Goal: Information Seeking & Learning: Learn about a topic

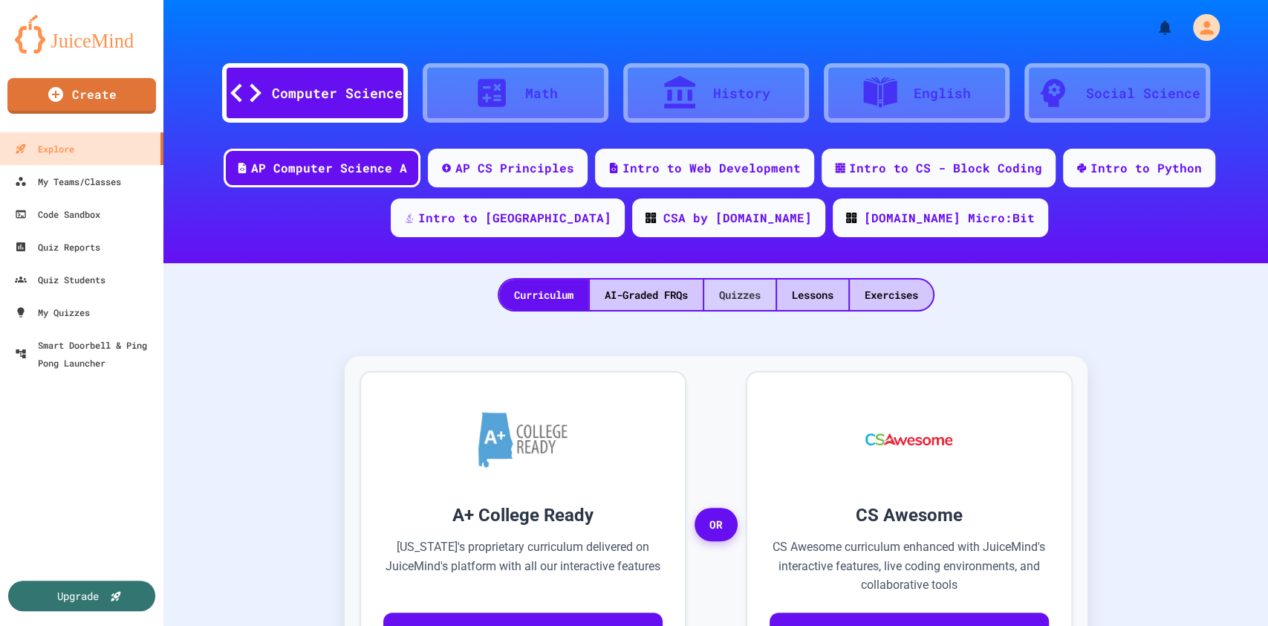
click at [722, 300] on div "Quizzes" at bounding box center [739, 294] width 71 height 30
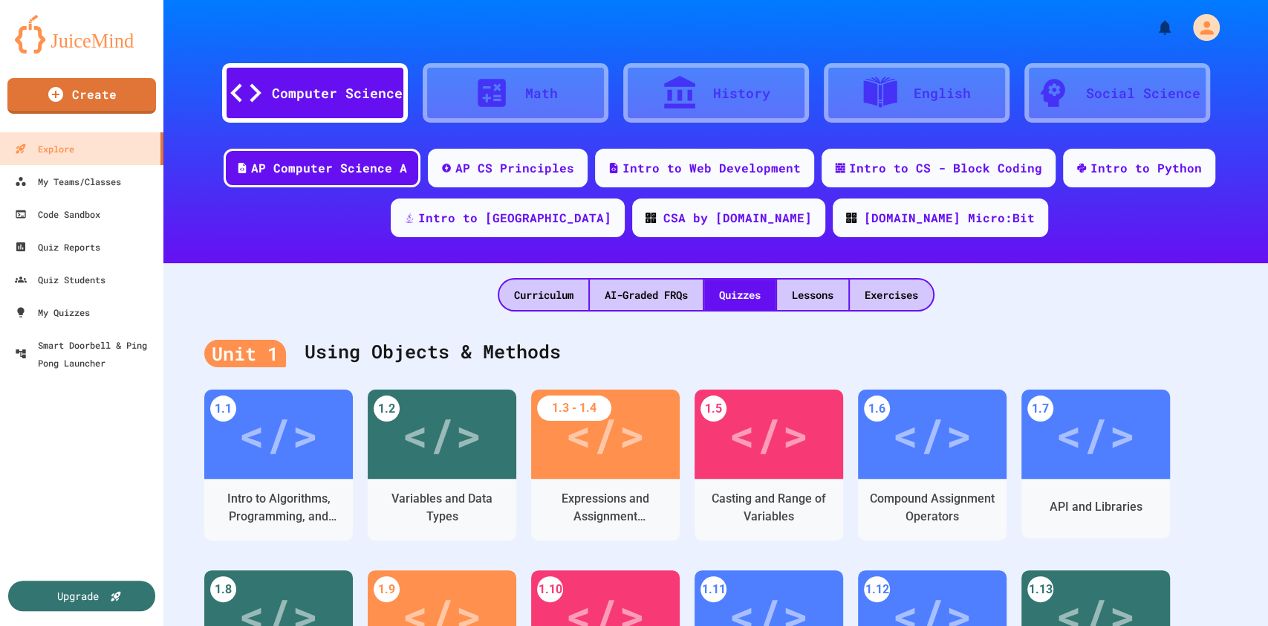
click at [325, 301] on div "Curriculum AI-Graded FRQs Quizzes Lessons Exercises" at bounding box center [715, 287] width 1105 height 48
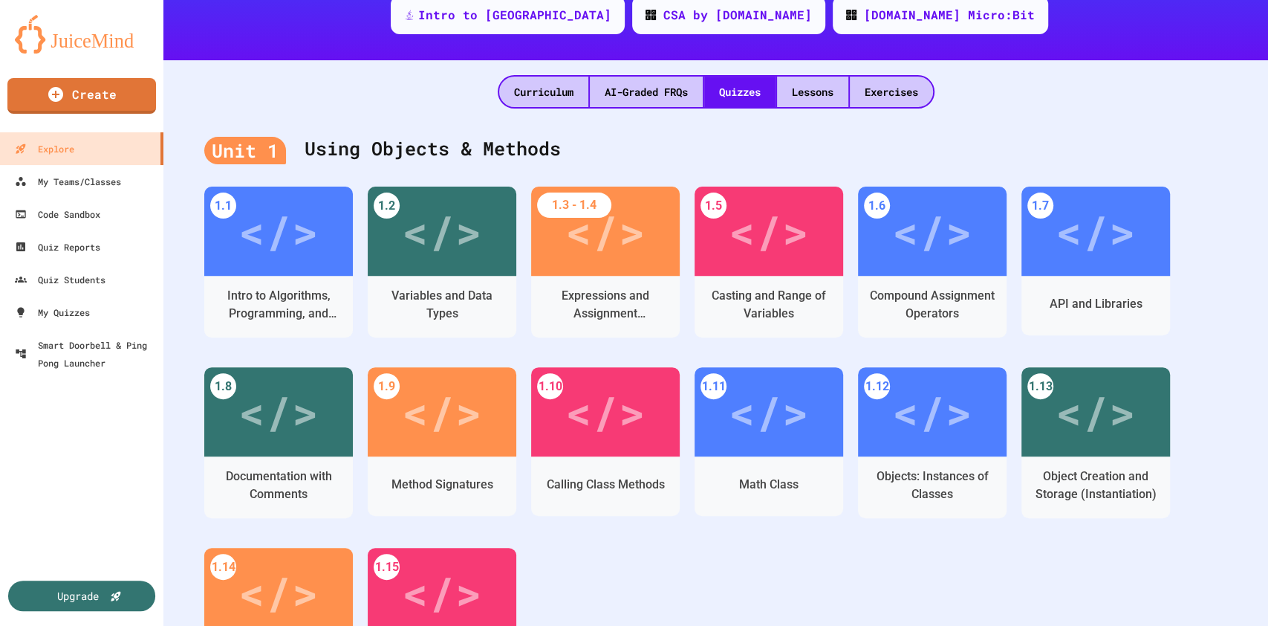
scroll to position [207, 0]
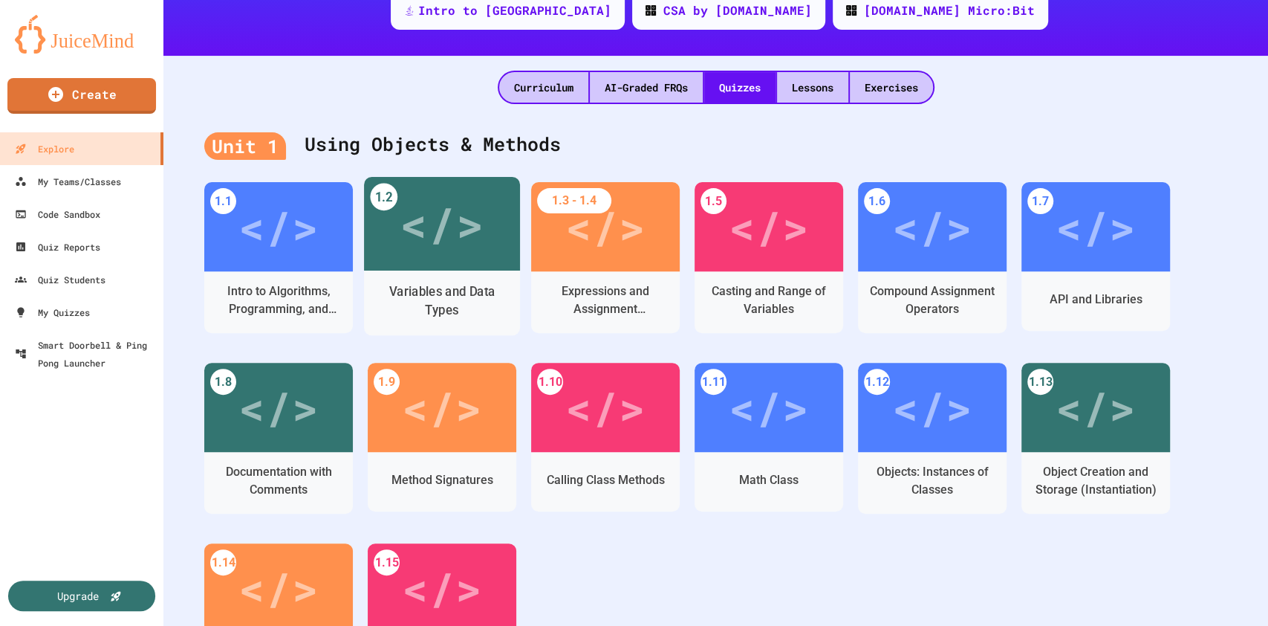
click at [458, 226] on div "</>" at bounding box center [442, 224] width 84 height 70
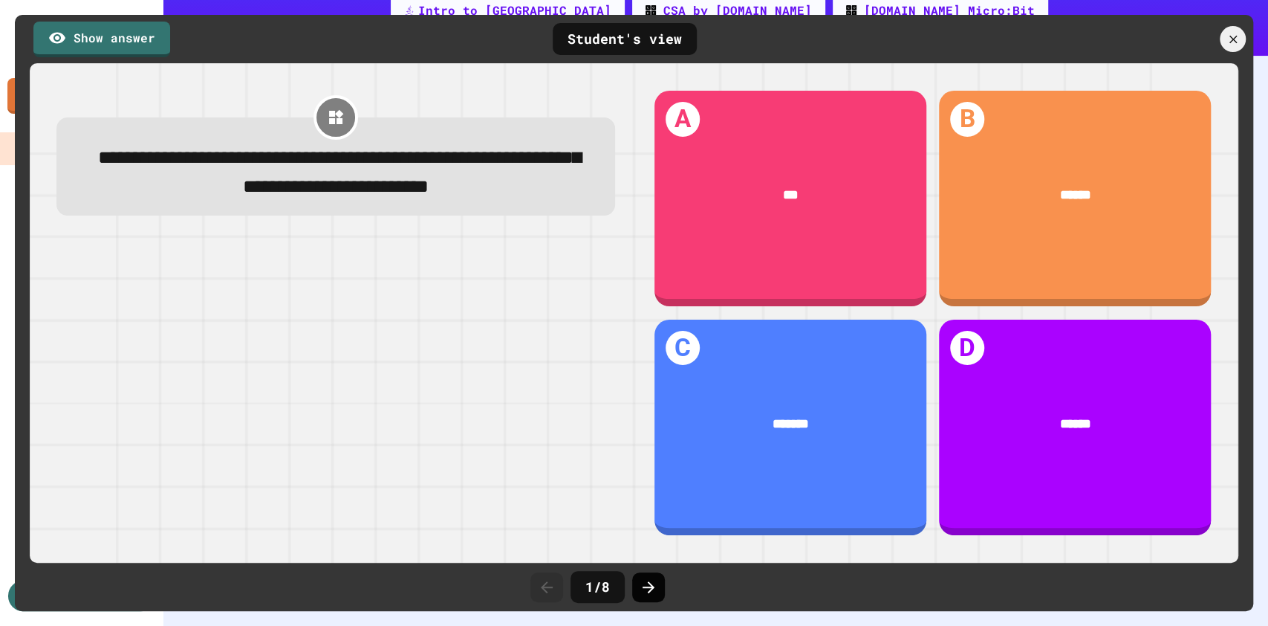
click at [648, 591] on icon at bounding box center [649, 587] width 18 height 18
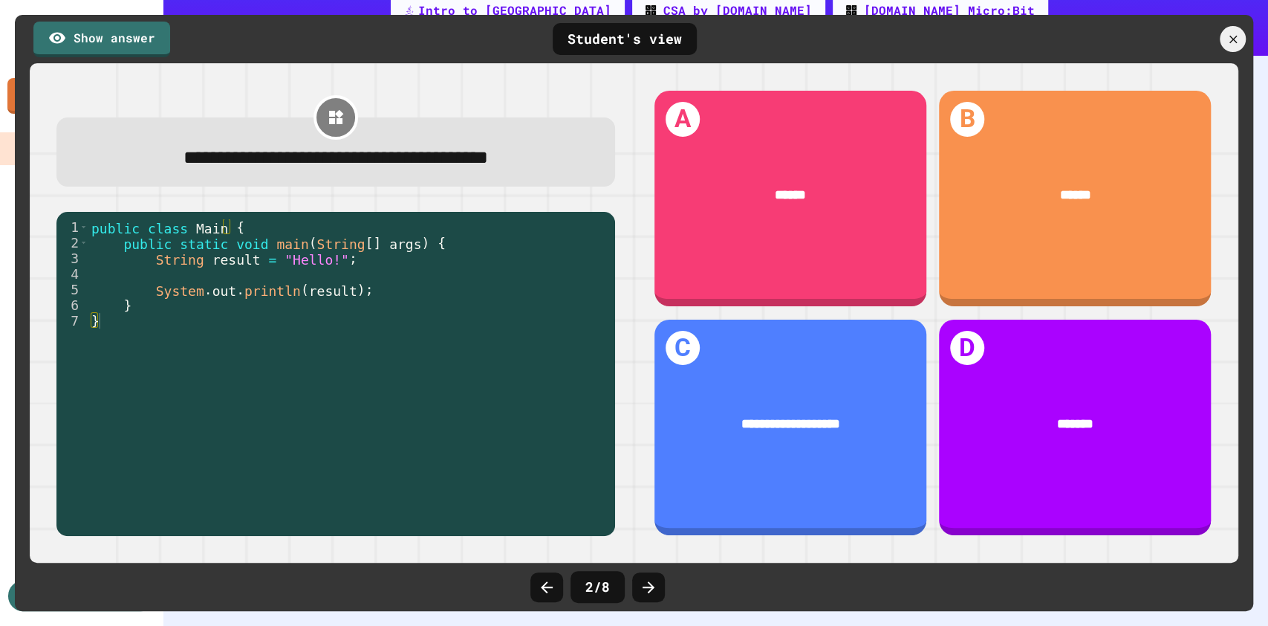
click at [648, 591] on icon at bounding box center [649, 587] width 18 height 18
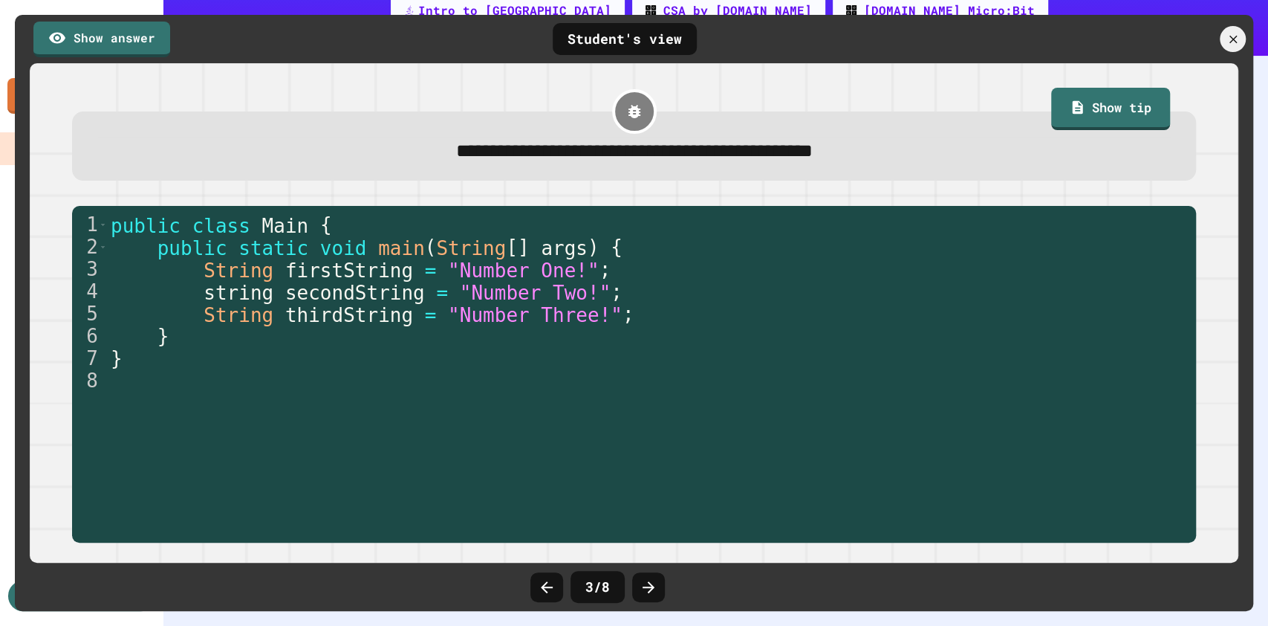
click at [648, 591] on icon at bounding box center [649, 587] width 18 height 18
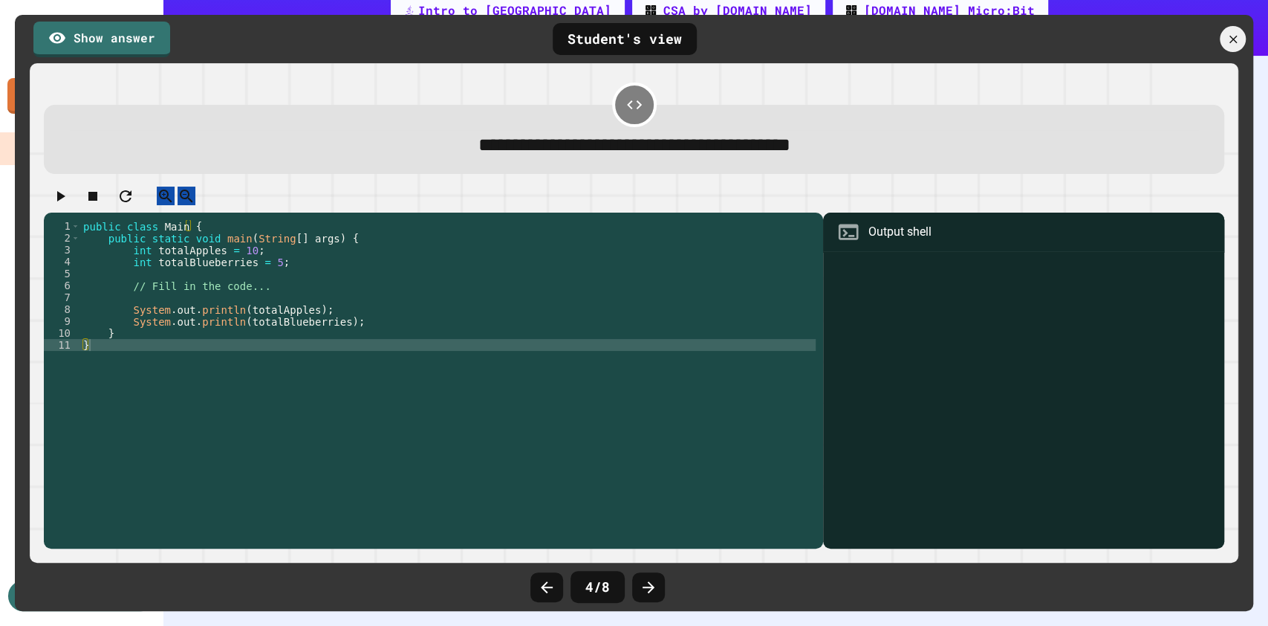
click at [648, 591] on icon at bounding box center [649, 587] width 18 height 18
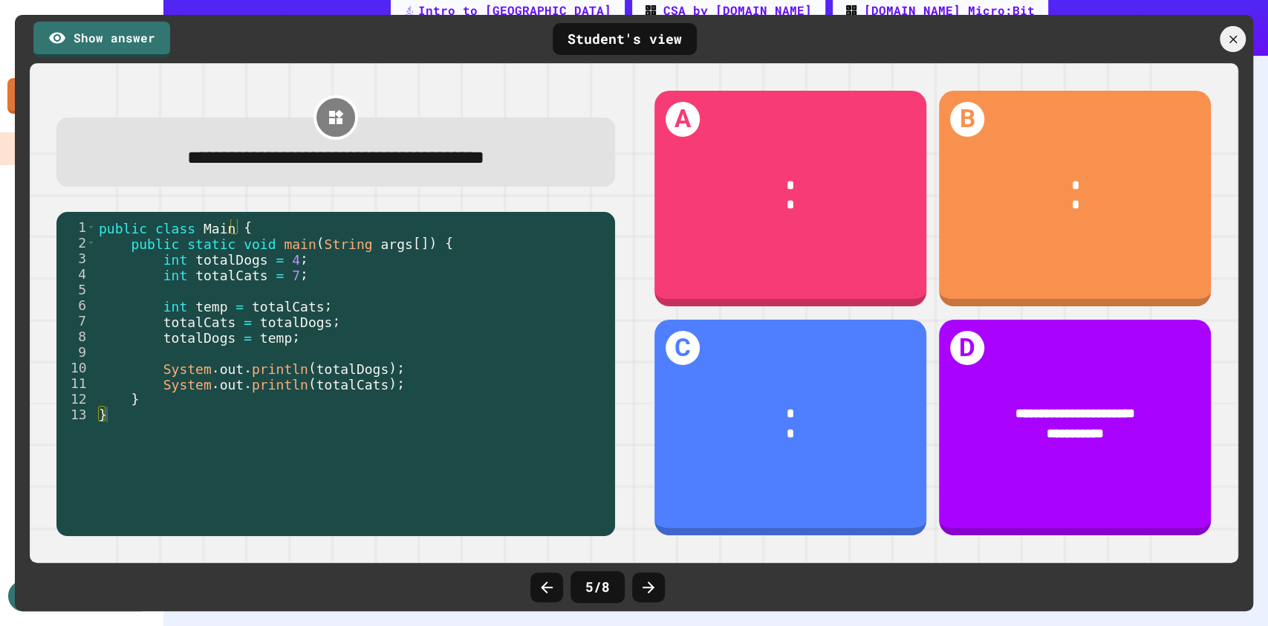
click at [648, 591] on icon at bounding box center [649, 587] width 18 height 18
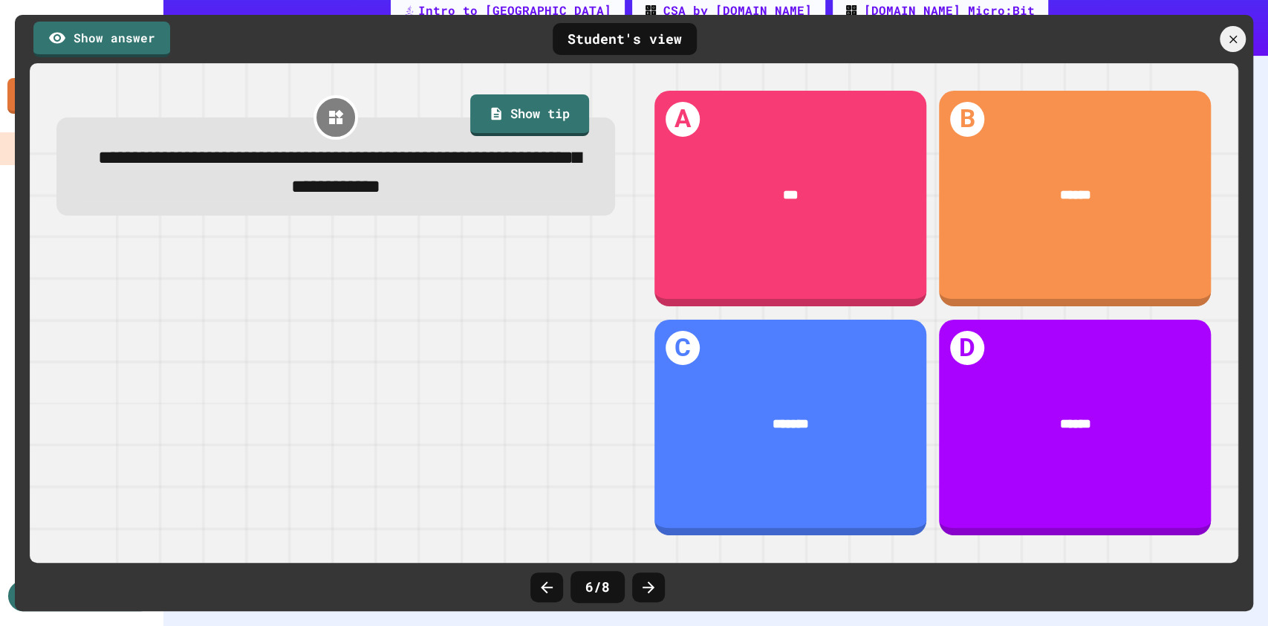
click at [648, 591] on icon at bounding box center [649, 587] width 18 height 18
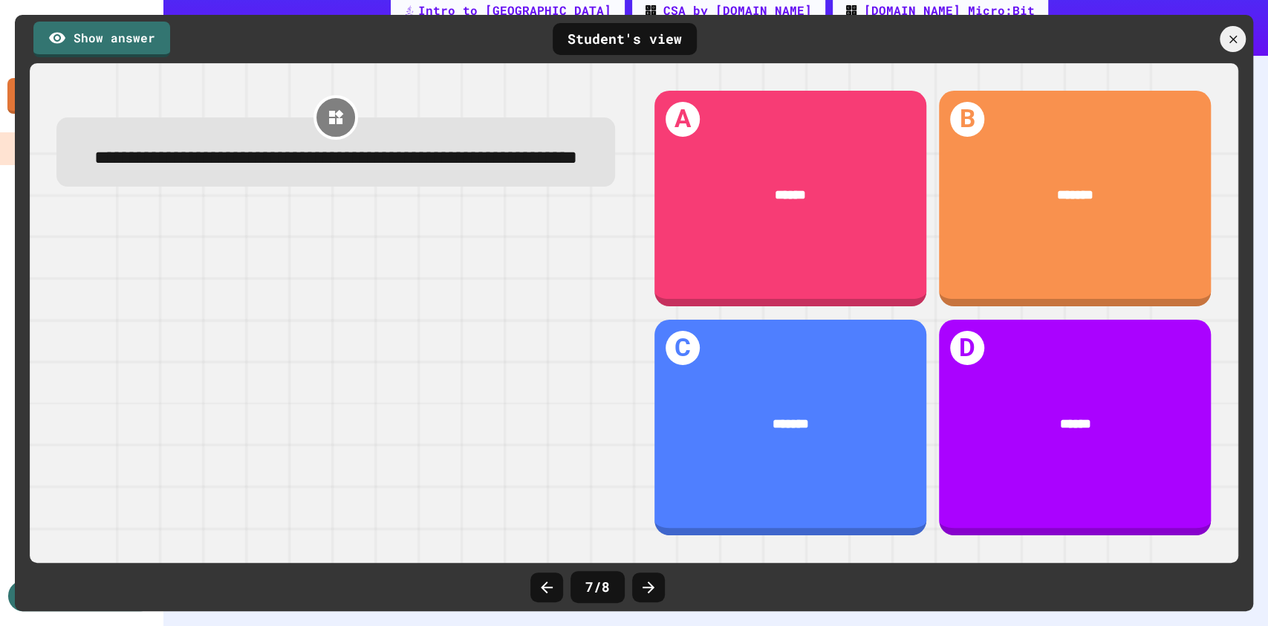
click at [648, 591] on icon at bounding box center [649, 587] width 18 height 18
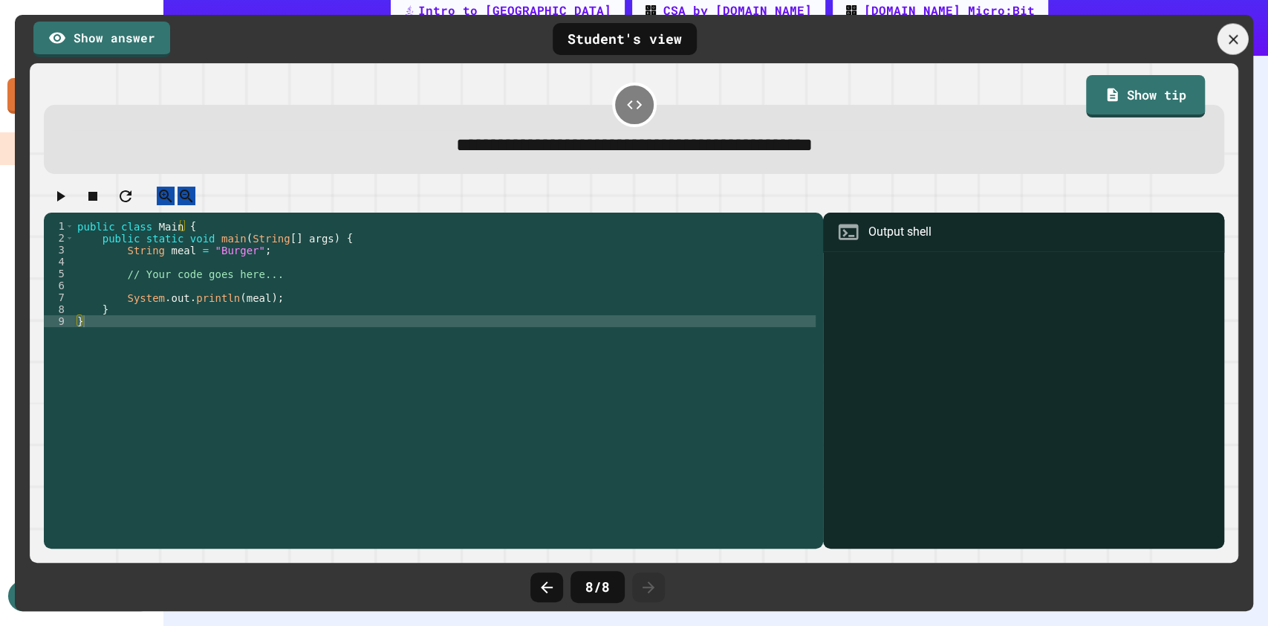
click at [1241, 33] on div at bounding box center [1233, 39] width 31 height 31
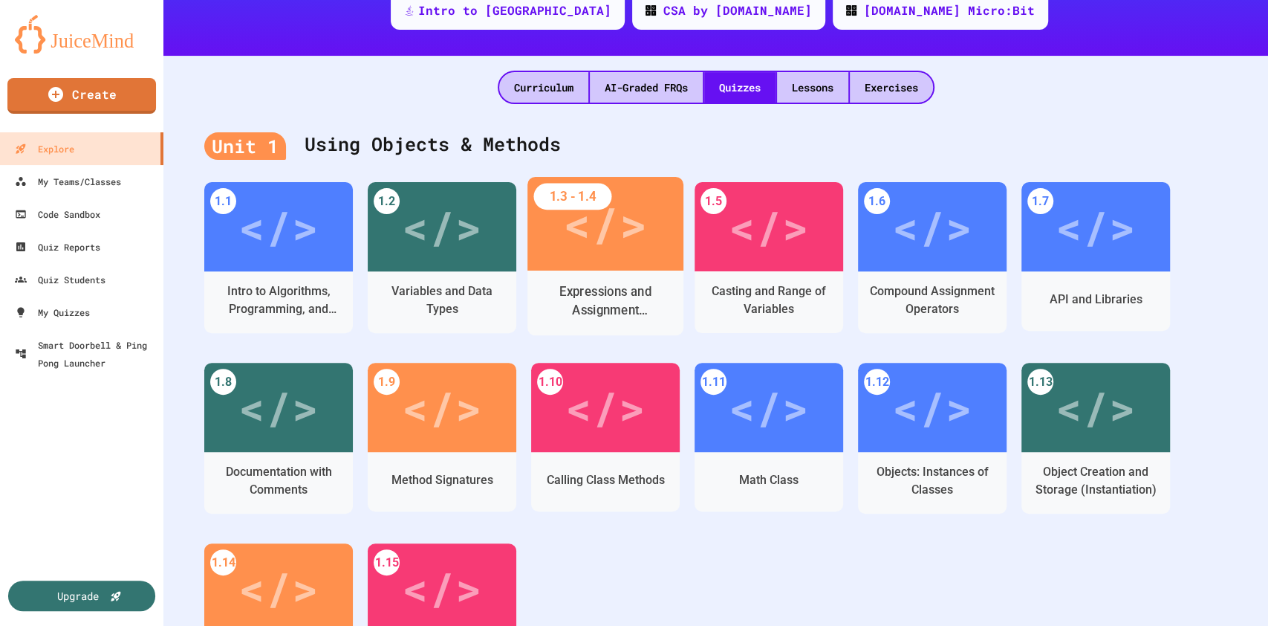
click at [623, 237] on div "</>" at bounding box center [605, 224] width 84 height 70
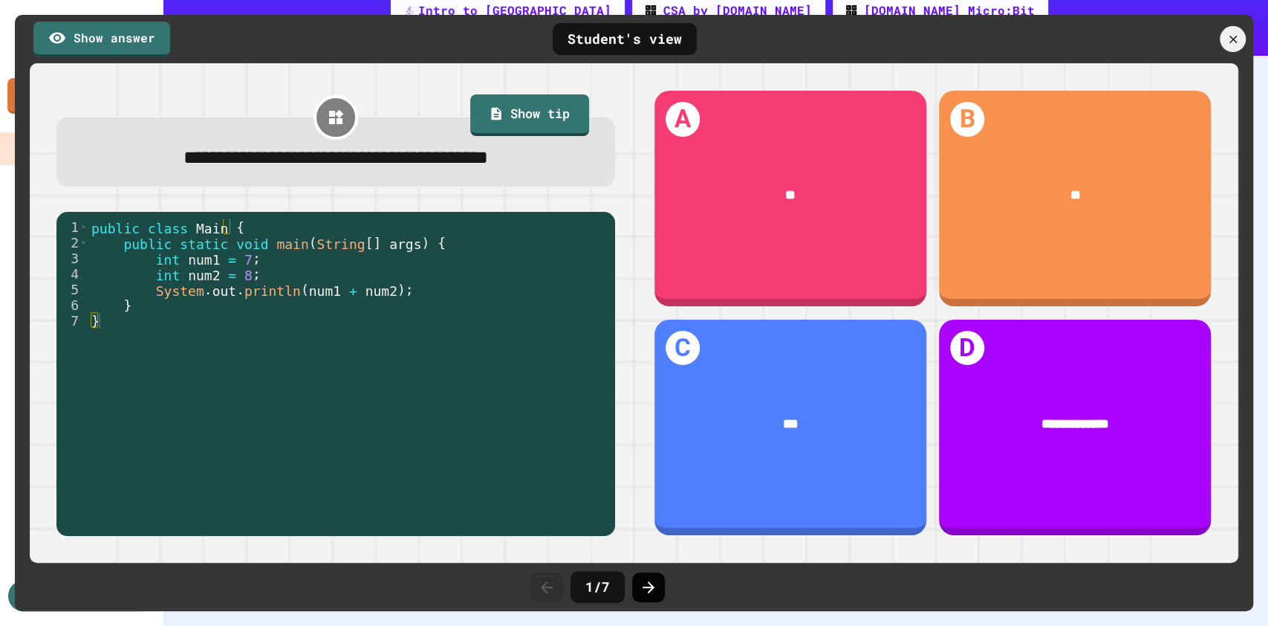
click at [655, 586] on icon at bounding box center [649, 587] width 18 height 18
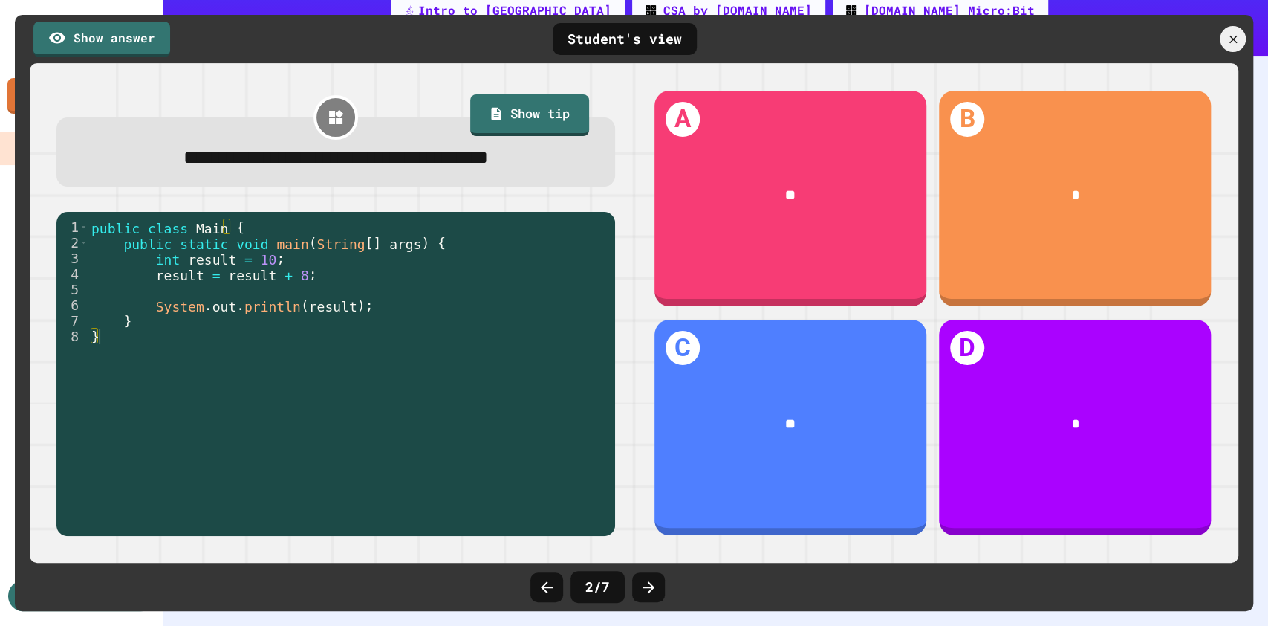
click at [655, 586] on icon at bounding box center [649, 587] width 18 height 18
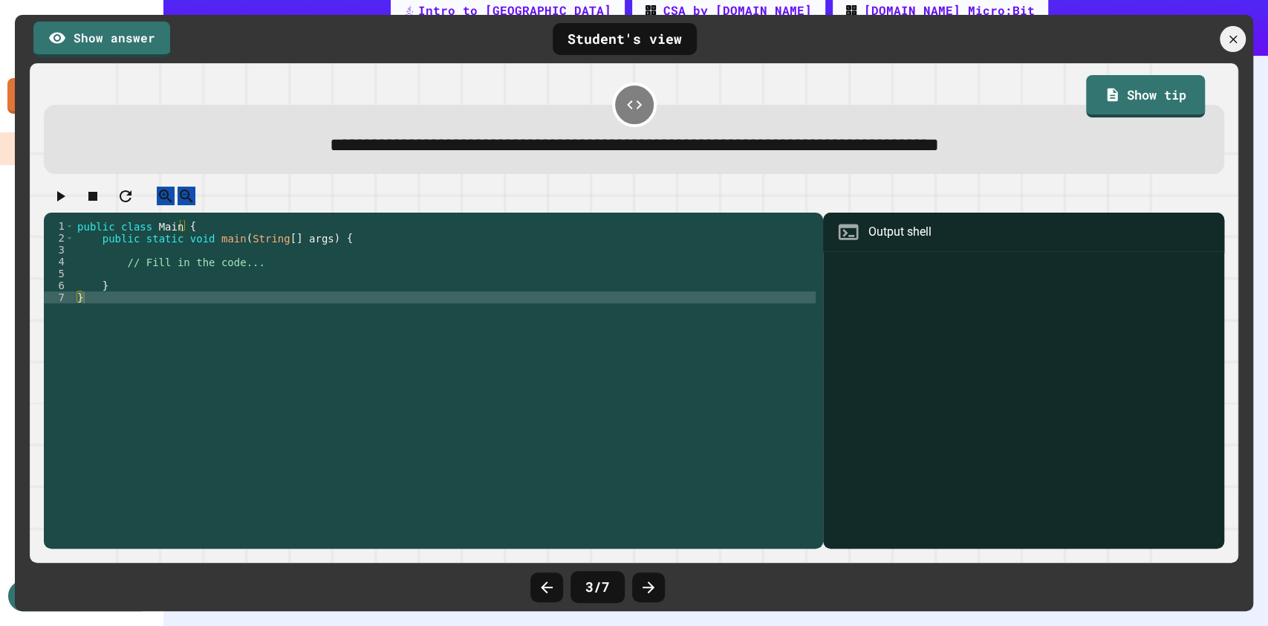
click at [655, 586] on icon at bounding box center [649, 587] width 18 height 18
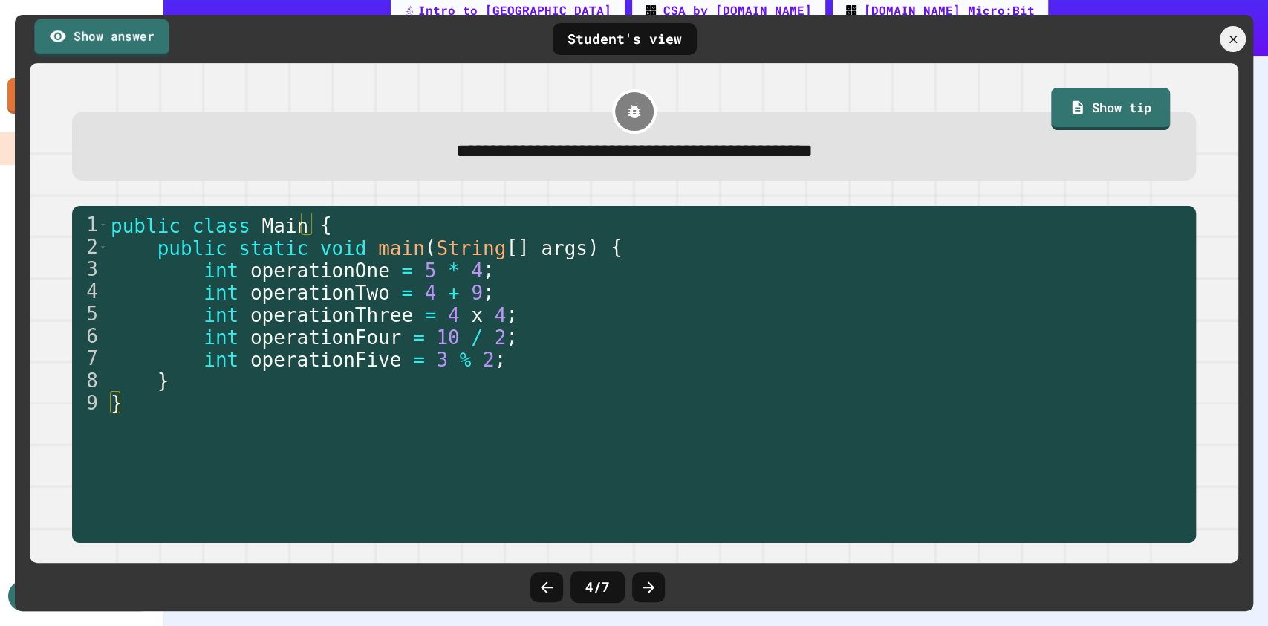
click at [111, 39] on link "Show answer" at bounding box center [101, 37] width 134 height 37
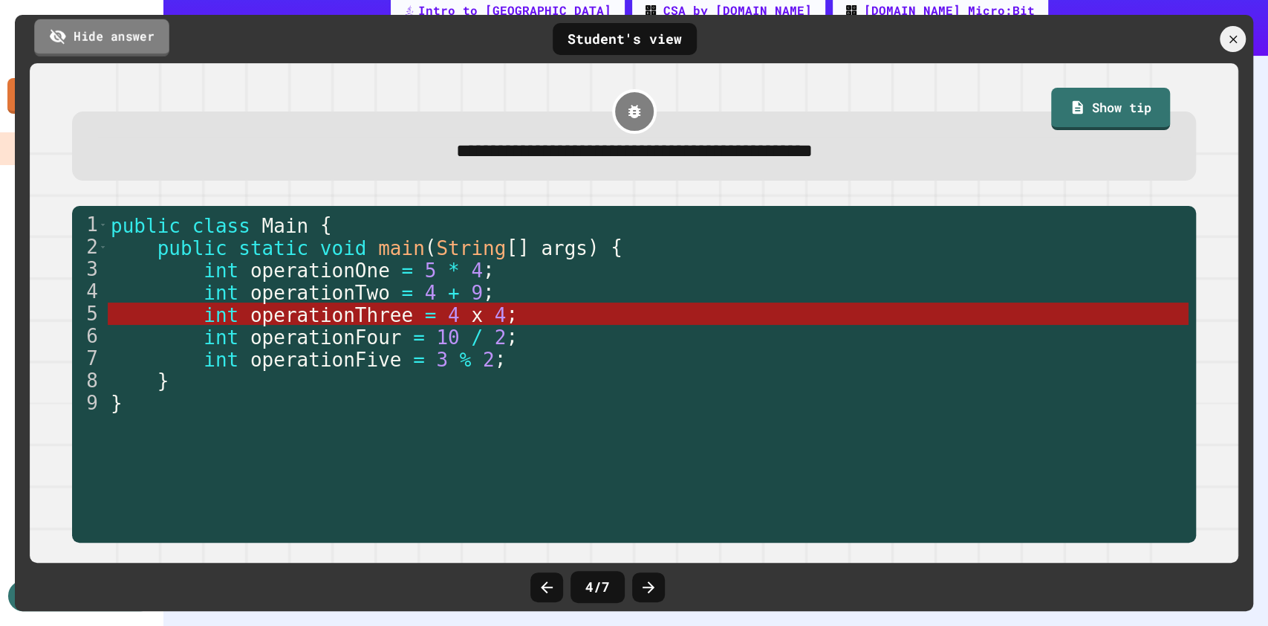
click at [111, 39] on link "Hide answer" at bounding box center [101, 37] width 135 height 37
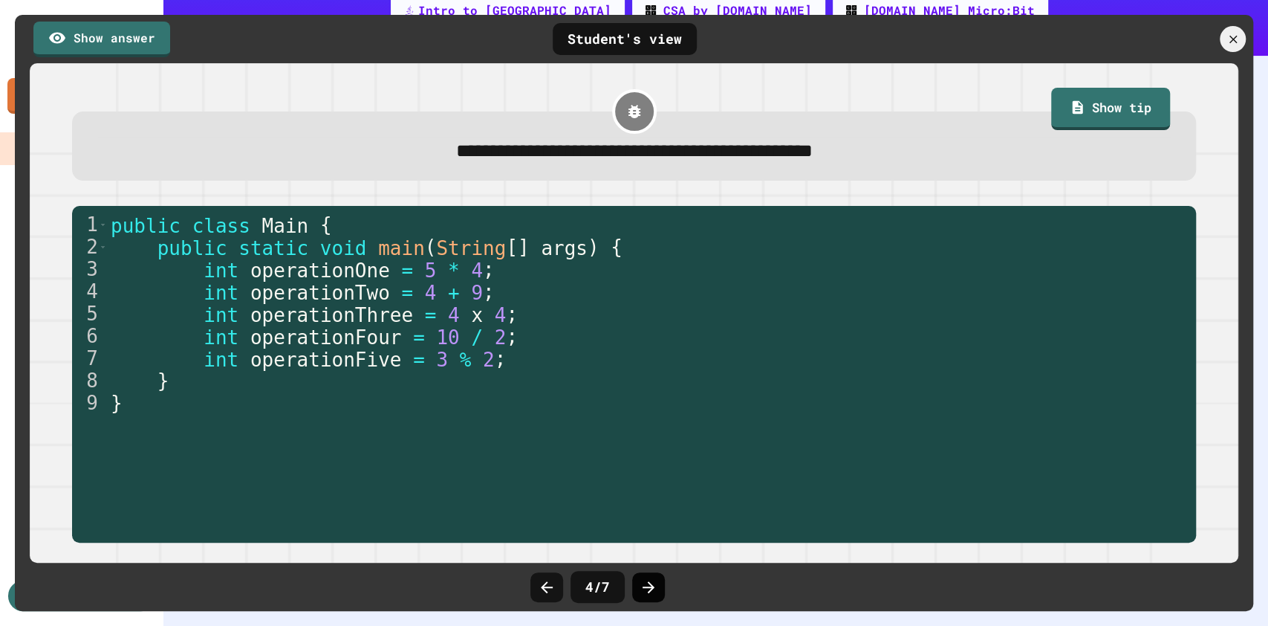
click at [650, 580] on icon at bounding box center [649, 587] width 18 height 18
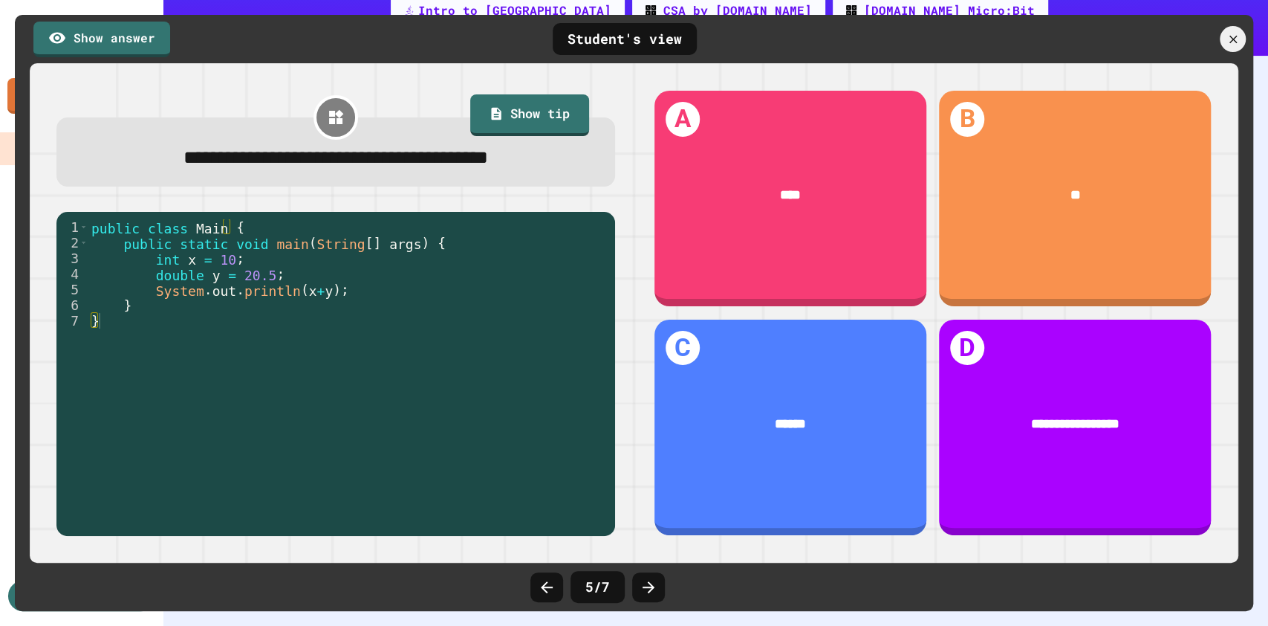
click at [650, 580] on icon at bounding box center [649, 587] width 18 height 18
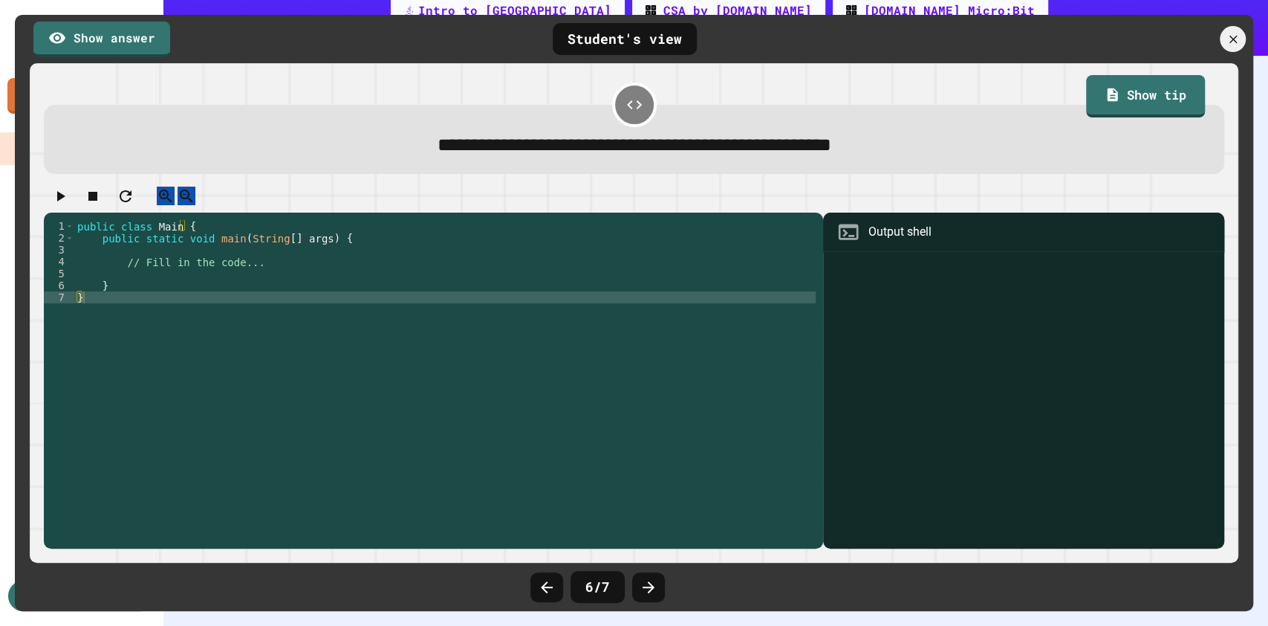
click at [650, 580] on icon at bounding box center [649, 587] width 18 height 18
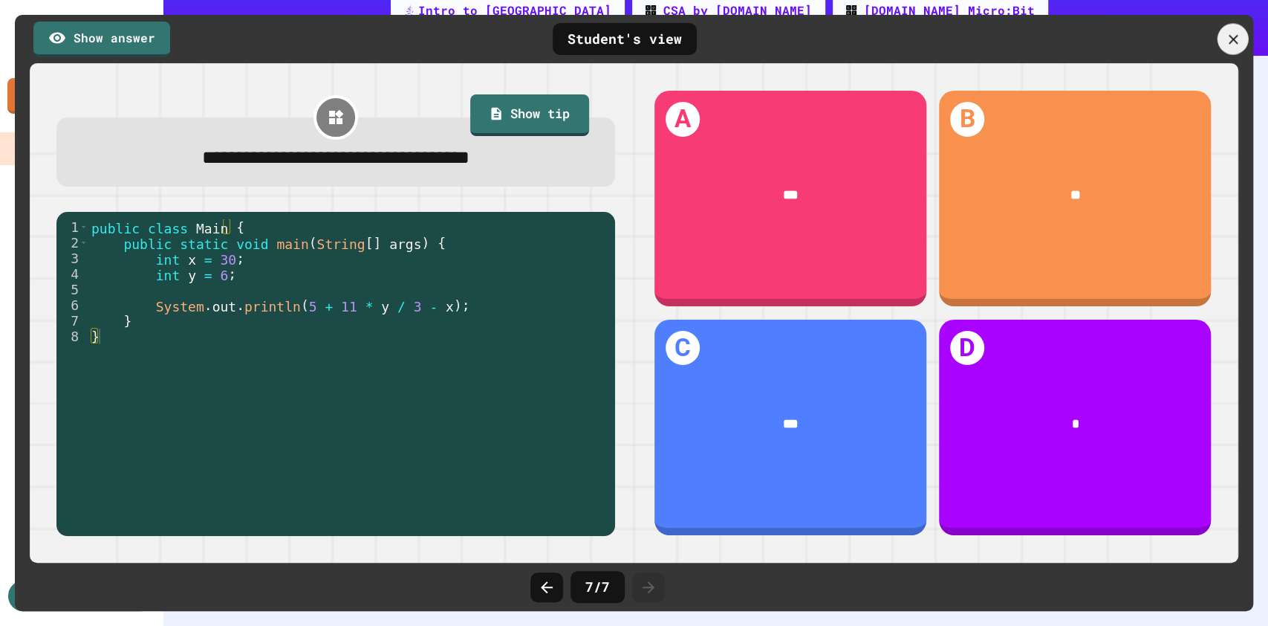
click at [1242, 36] on div at bounding box center [1233, 39] width 31 height 31
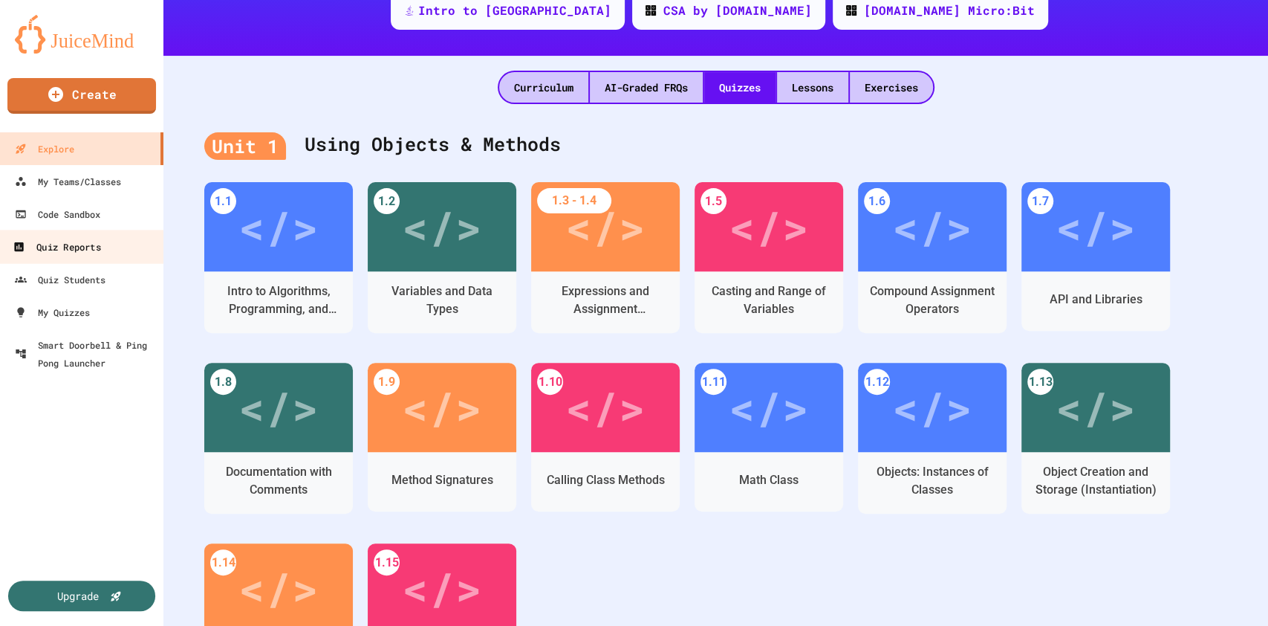
click at [99, 247] on div "Quiz Reports" at bounding box center [57, 247] width 88 height 19
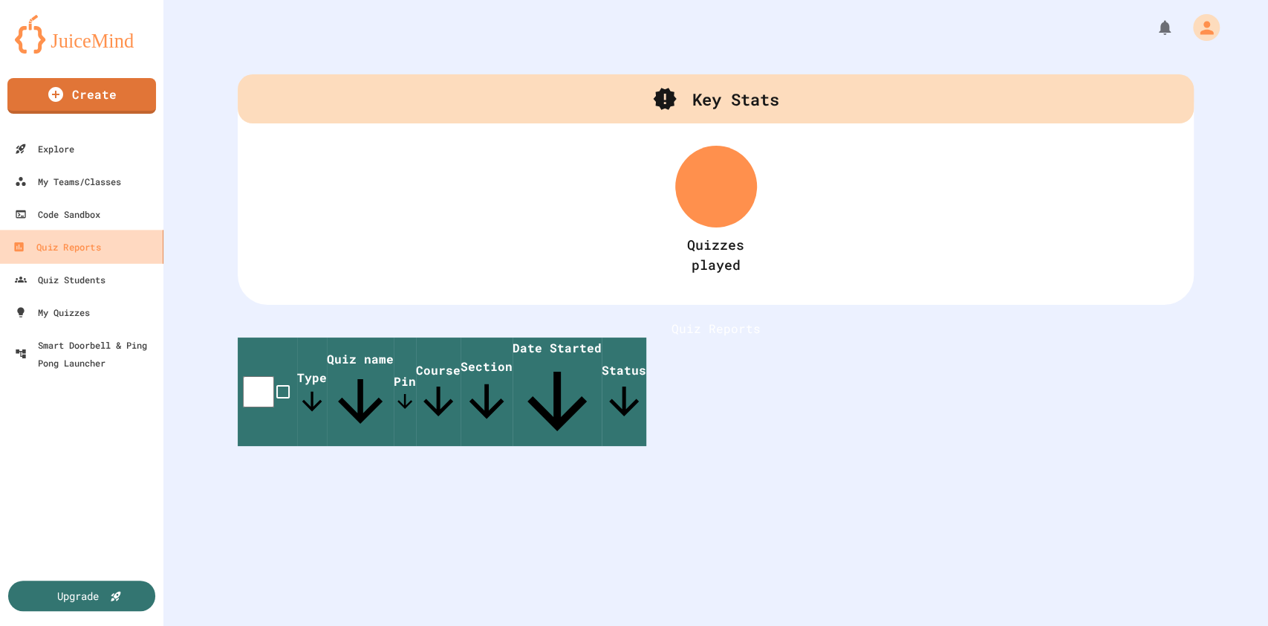
scroll to position [189, 0]
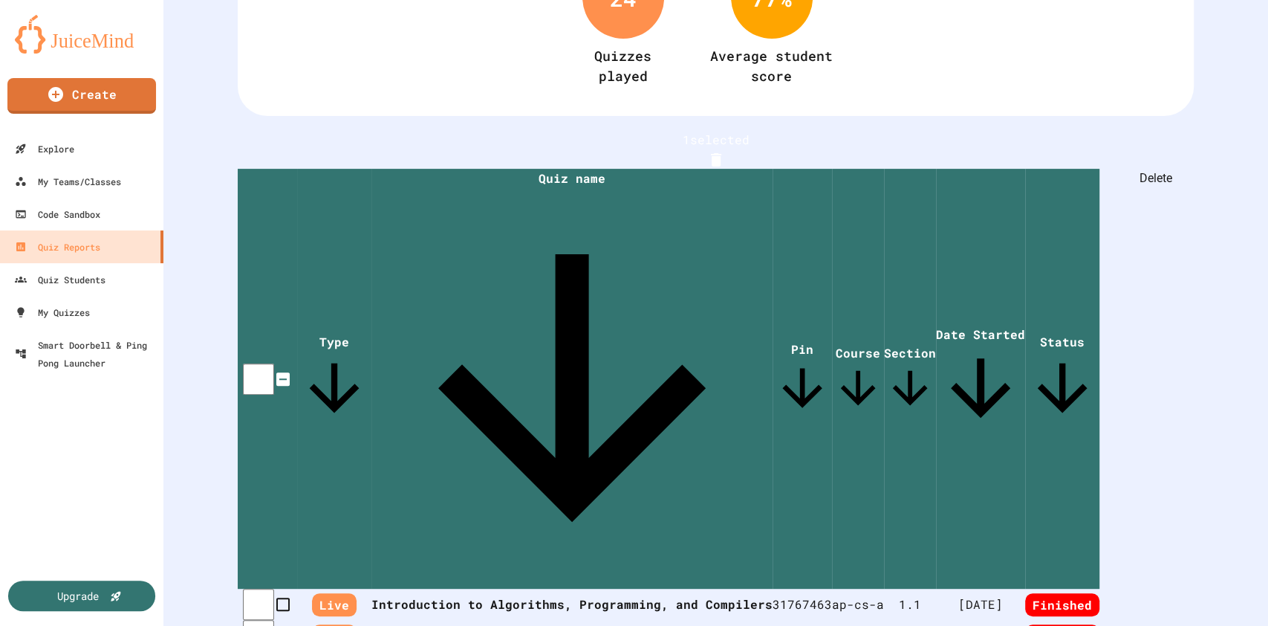
click at [722, 153] on icon "Delete" at bounding box center [716, 159] width 10 height 13
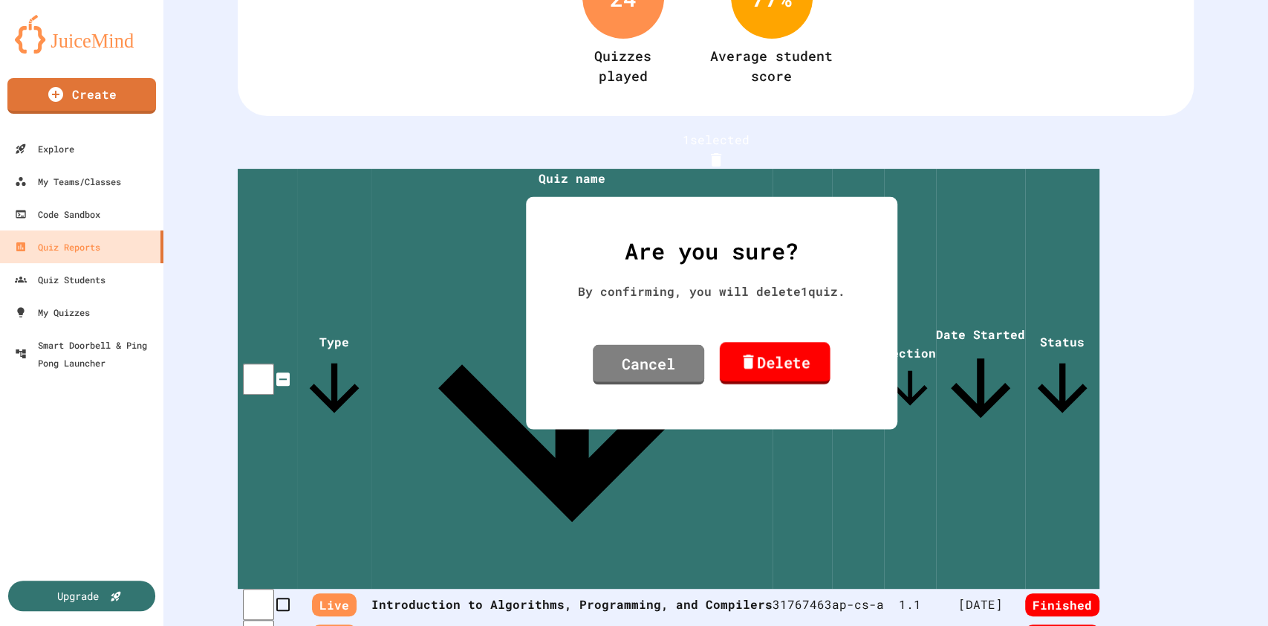
click at [739, 354] on icon at bounding box center [748, 361] width 18 height 19
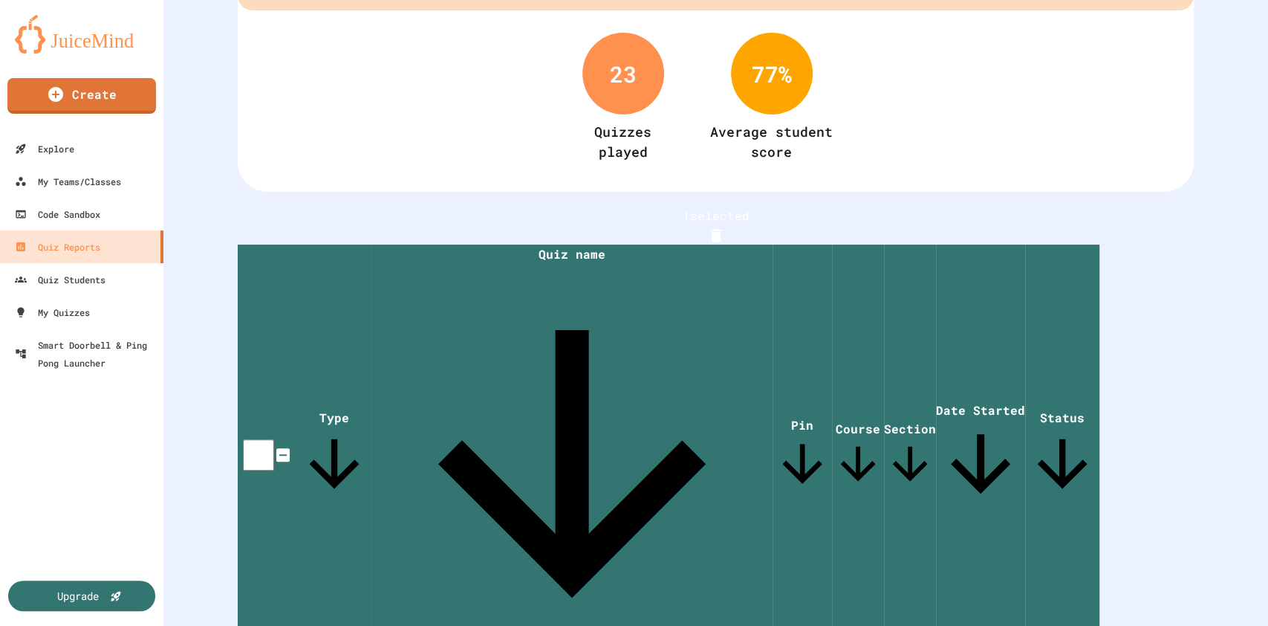
scroll to position [107, 0]
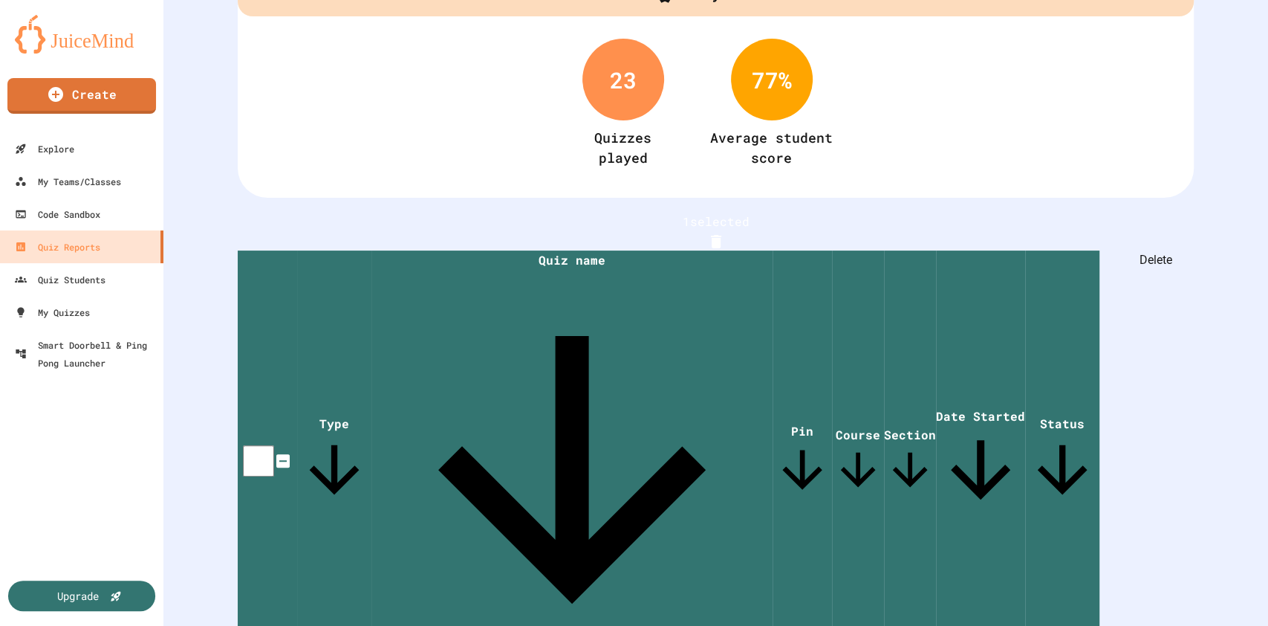
click at [722, 239] on icon "Delete" at bounding box center [716, 241] width 10 height 13
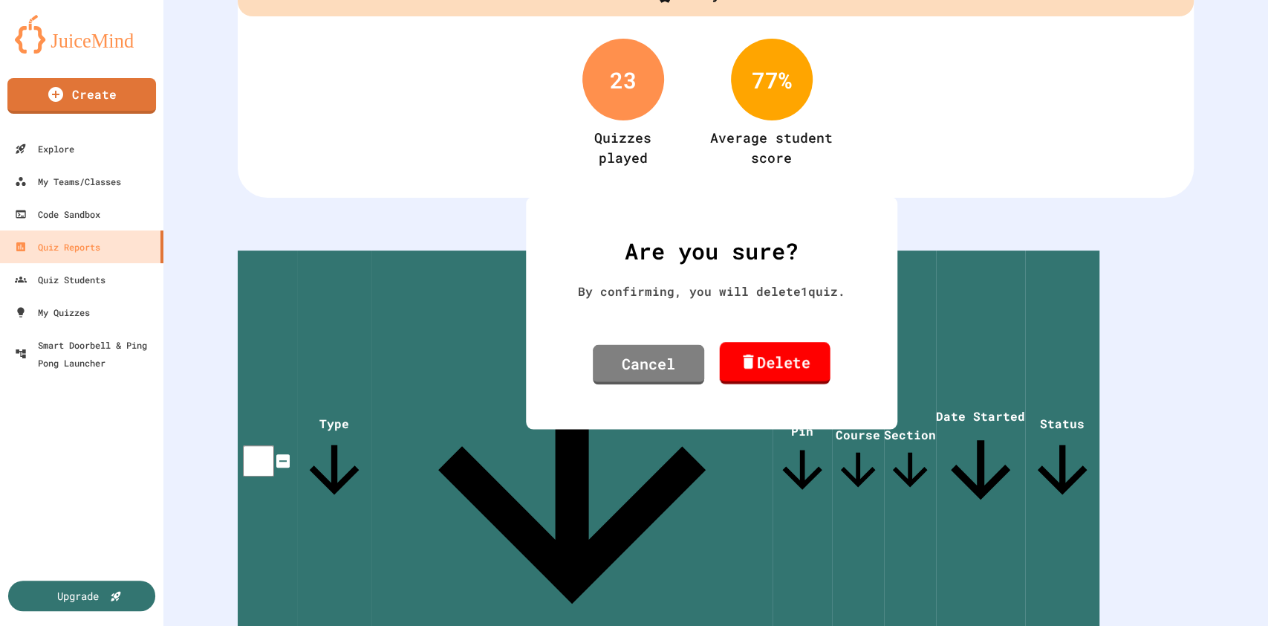
click at [801, 356] on link "Delete" at bounding box center [774, 363] width 111 height 42
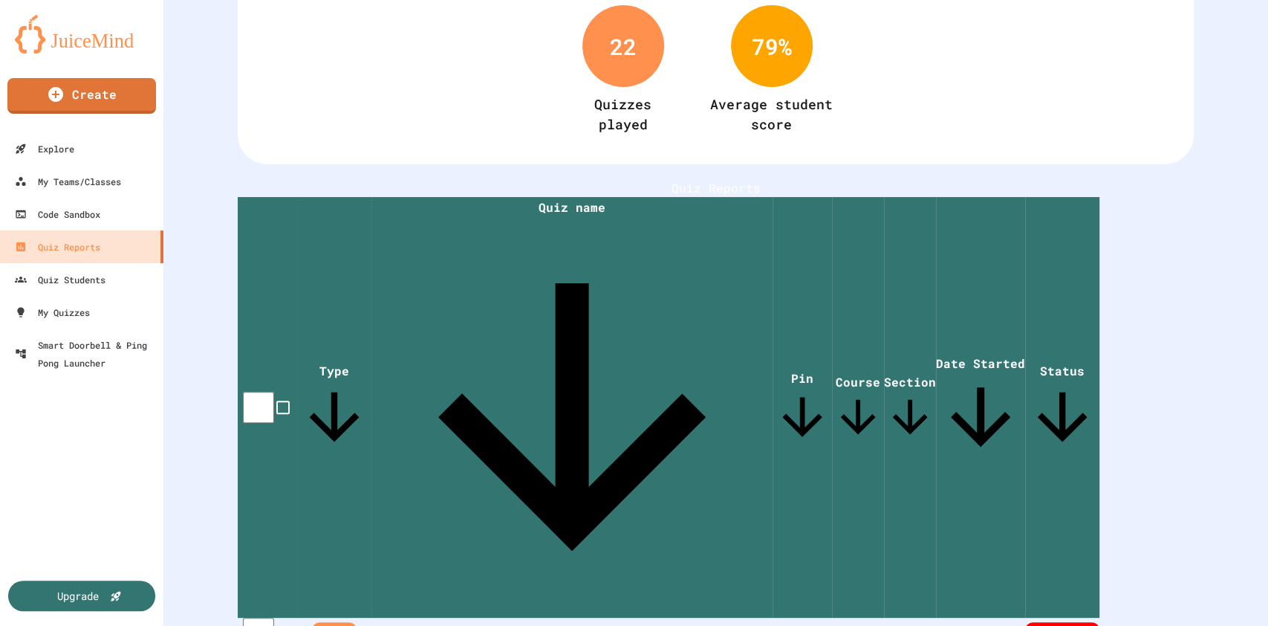
scroll to position [138, 0]
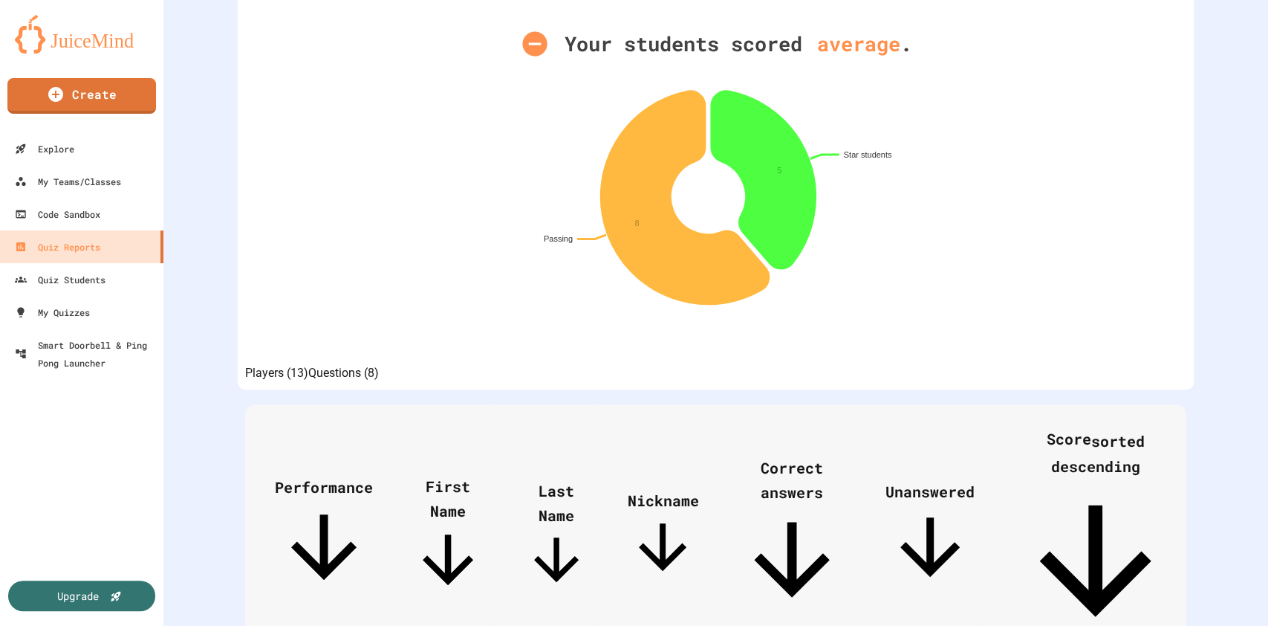
scroll to position [354, 0]
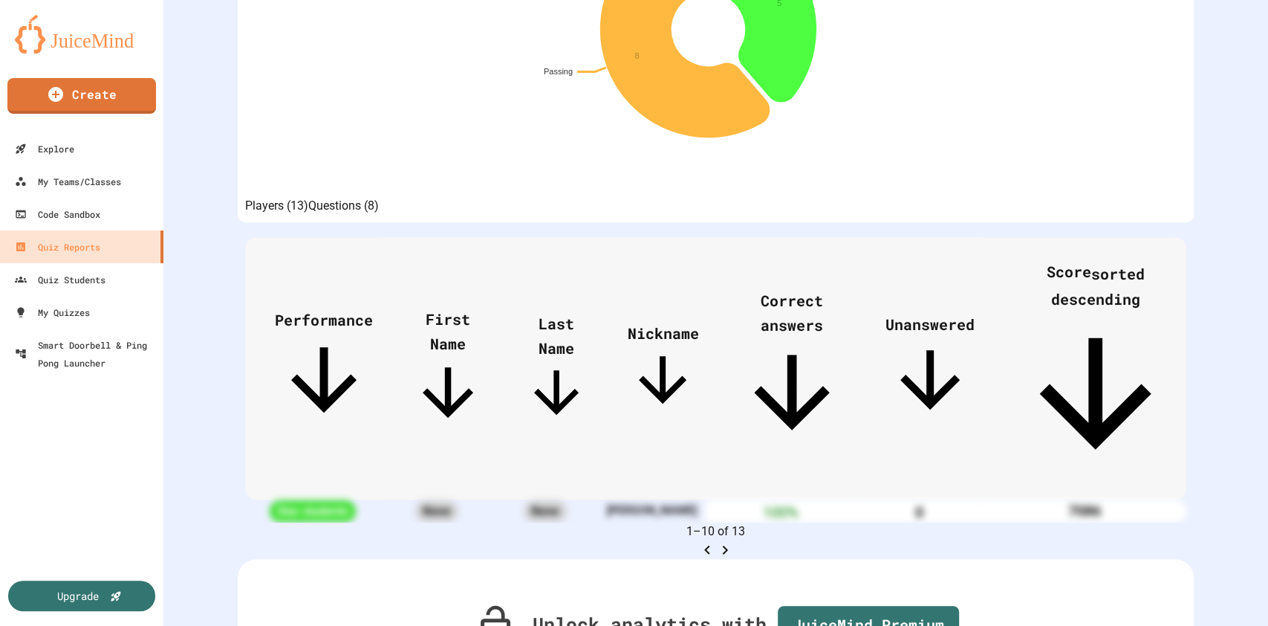
click at [379, 210] on button "Questions (8)" at bounding box center [343, 206] width 71 height 18
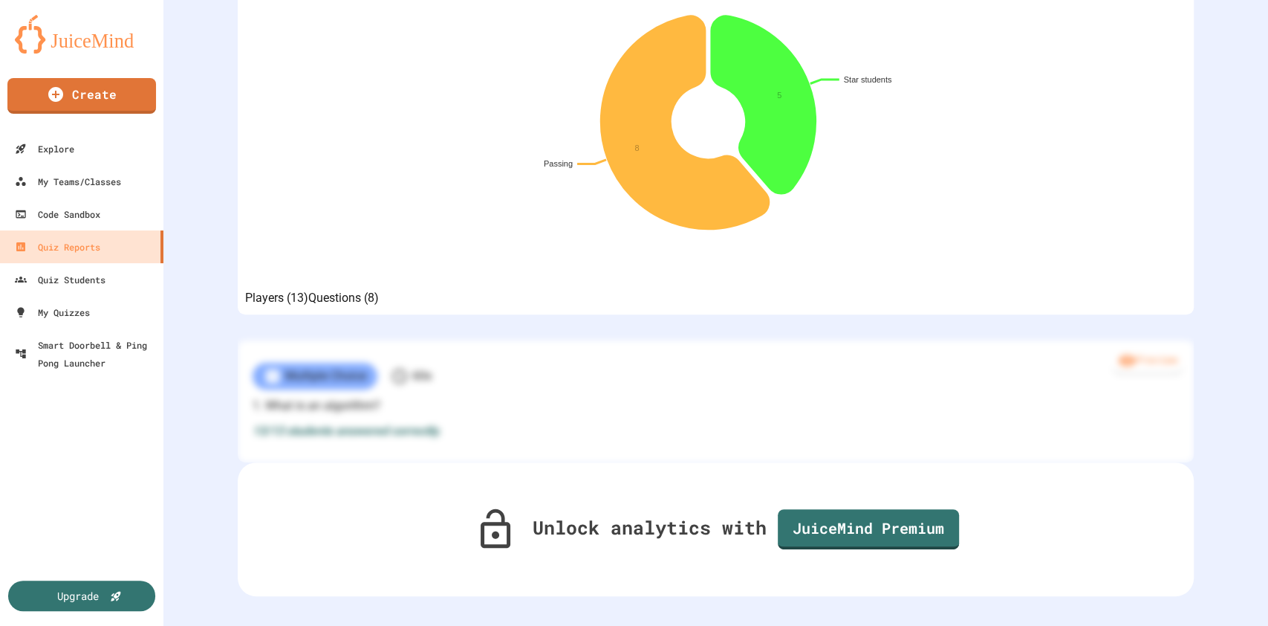
scroll to position [299, 0]
click at [306, 289] on button "Players (13)" at bounding box center [276, 298] width 63 height 18
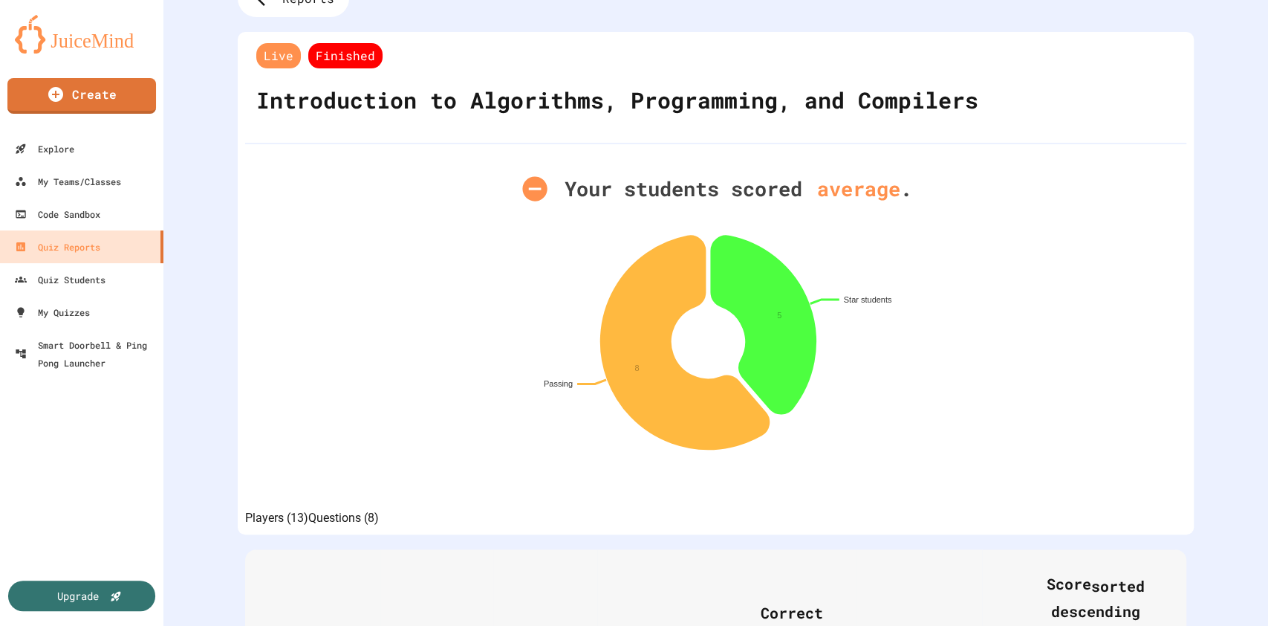
scroll to position [0, 0]
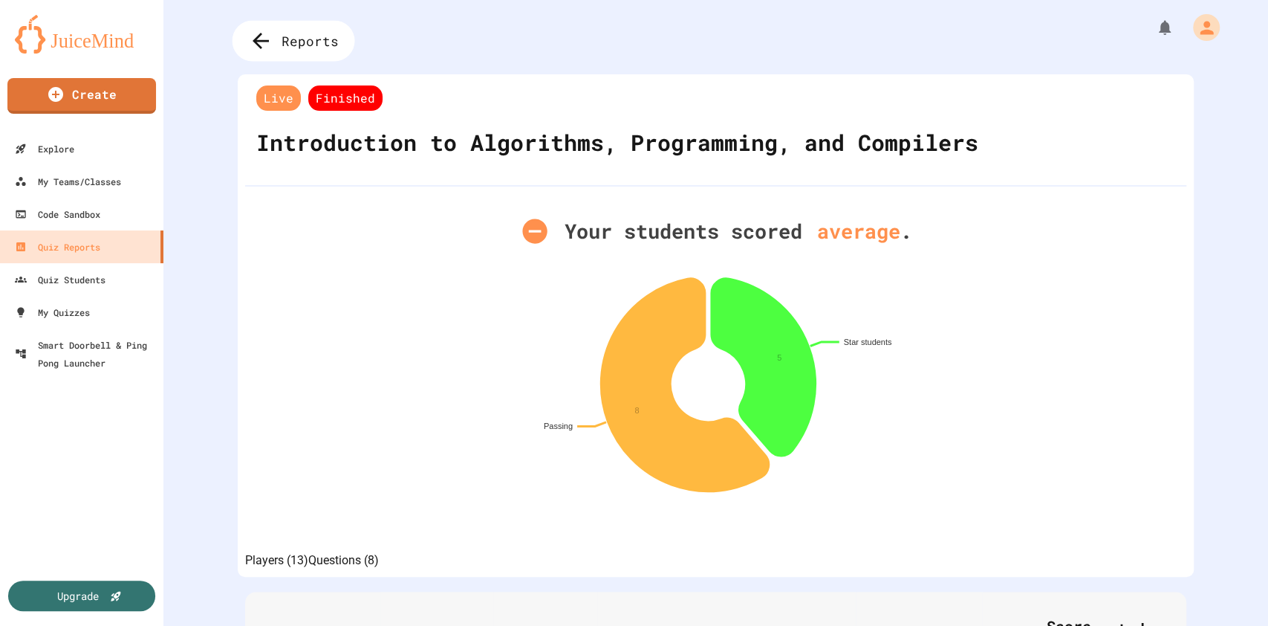
click at [297, 31] on span "Reports" at bounding box center [310, 40] width 57 height 19
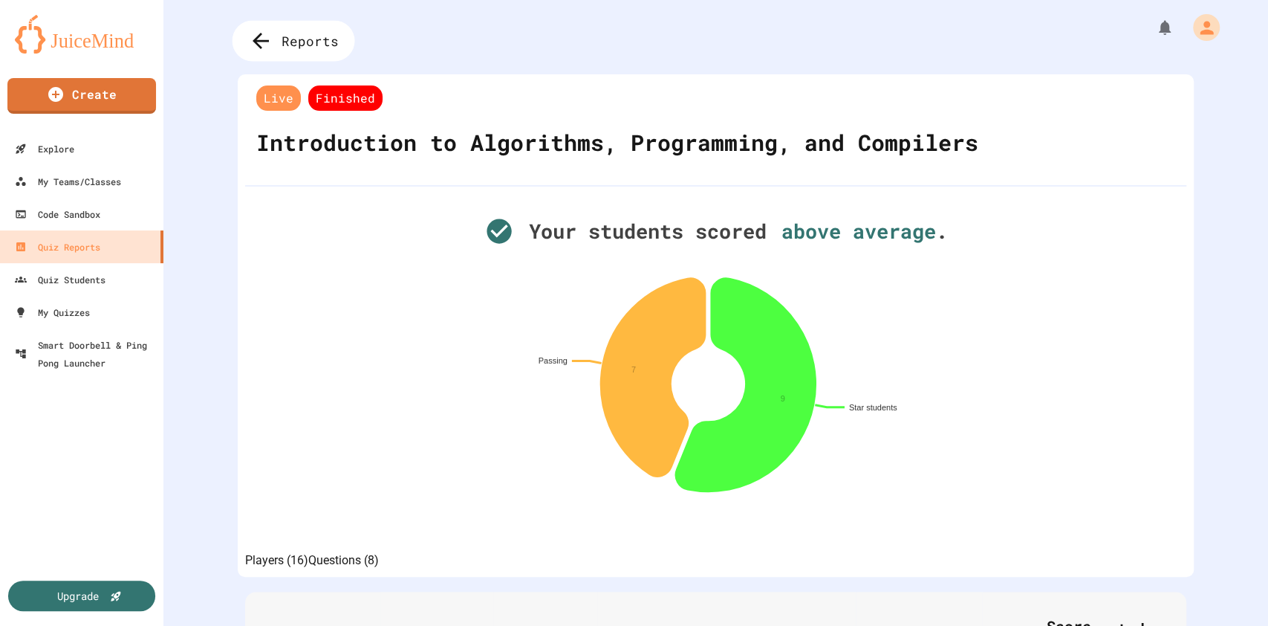
click at [328, 36] on span "Reports" at bounding box center [310, 40] width 57 height 19
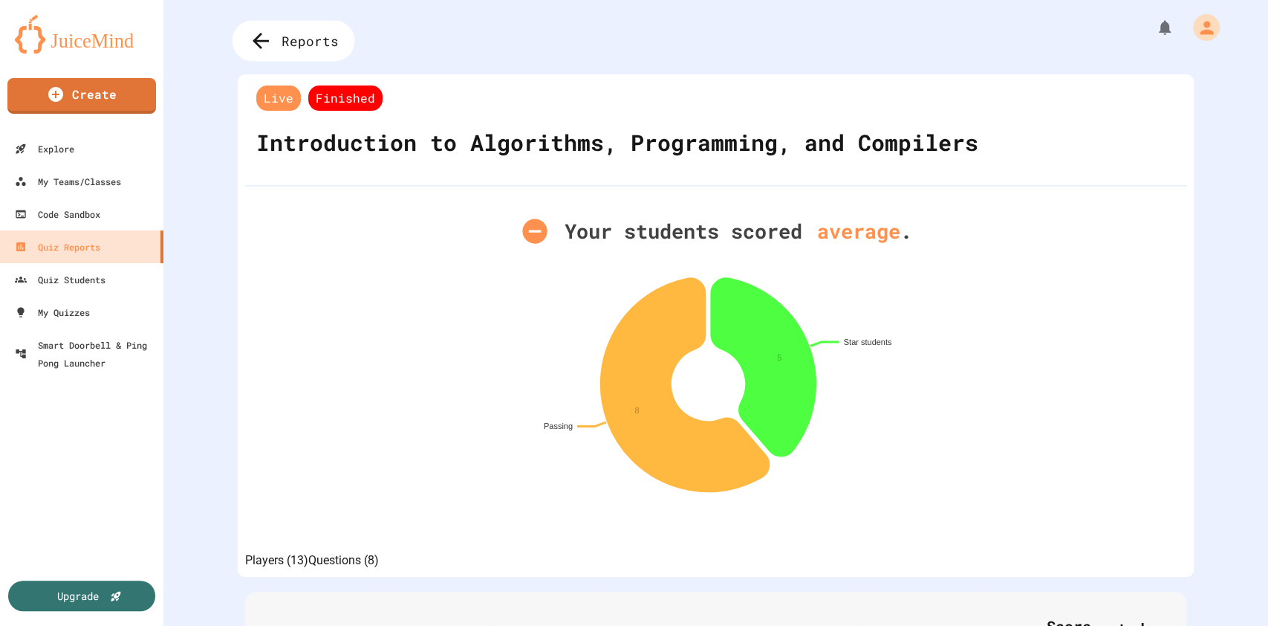
click at [291, 34] on span "Reports" at bounding box center [310, 40] width 57 height 19
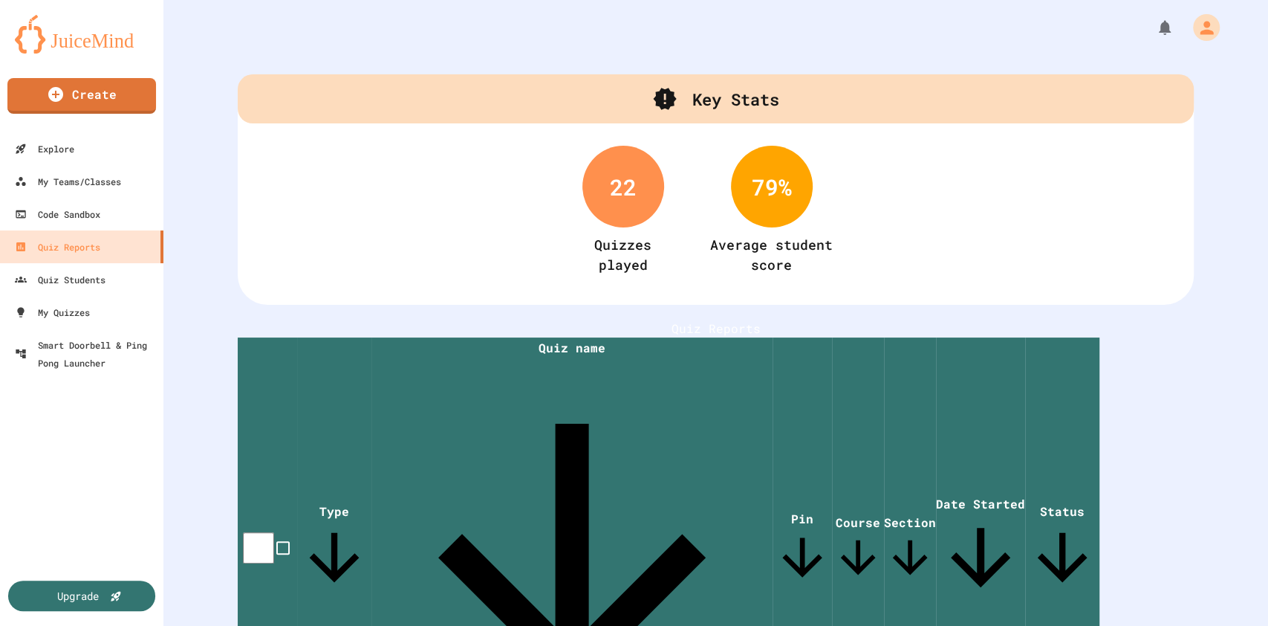
click at [654, 97] on icon at bounding box center [664, 99] width 23 height 22
click at [80, 159] on link "Explore" at bounding box center [82, 148] width 169 height 33
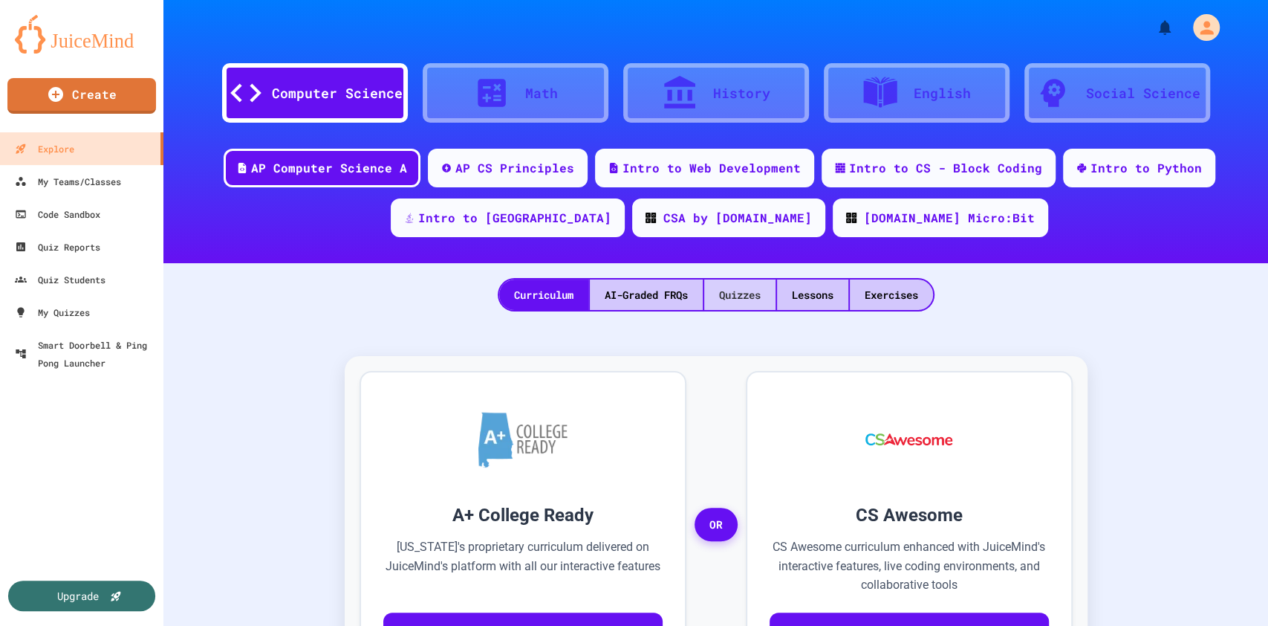
click at [748, 289] on div "Quizzes" at bounding box center [739, 294] width 71 height 30
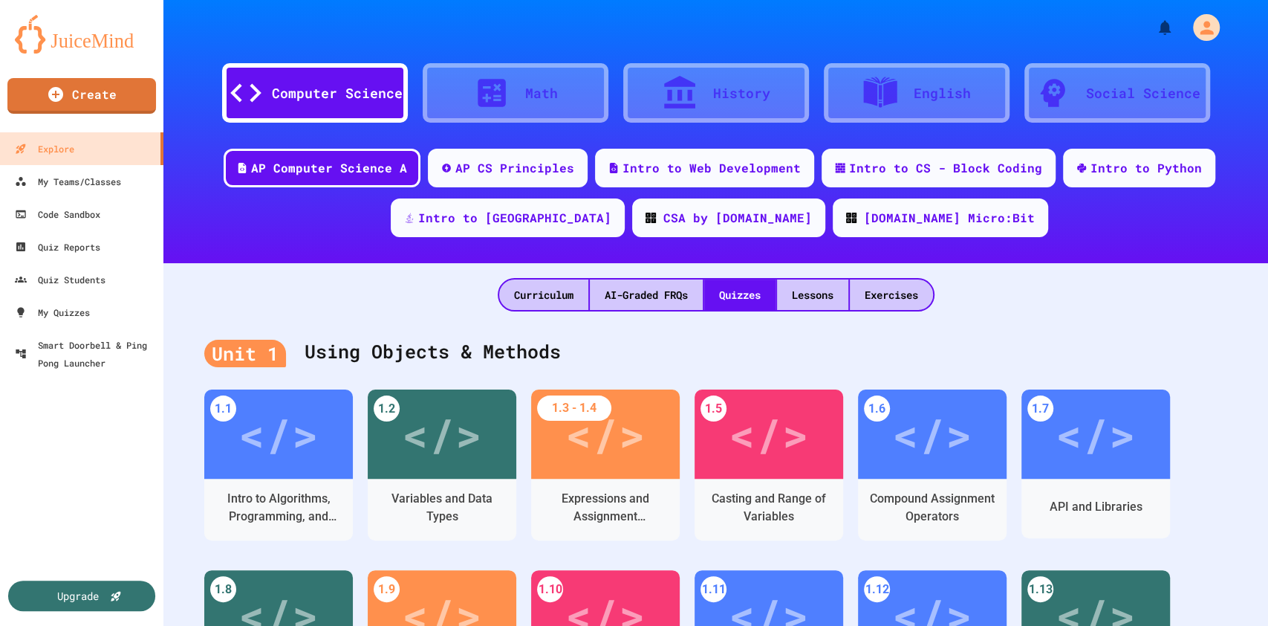
click at [1174, 282] on div "Curriculum AI-Graded FRQs Quizzes Lessons Exercises" at bounding box center [715, 287] width 1105 height 48
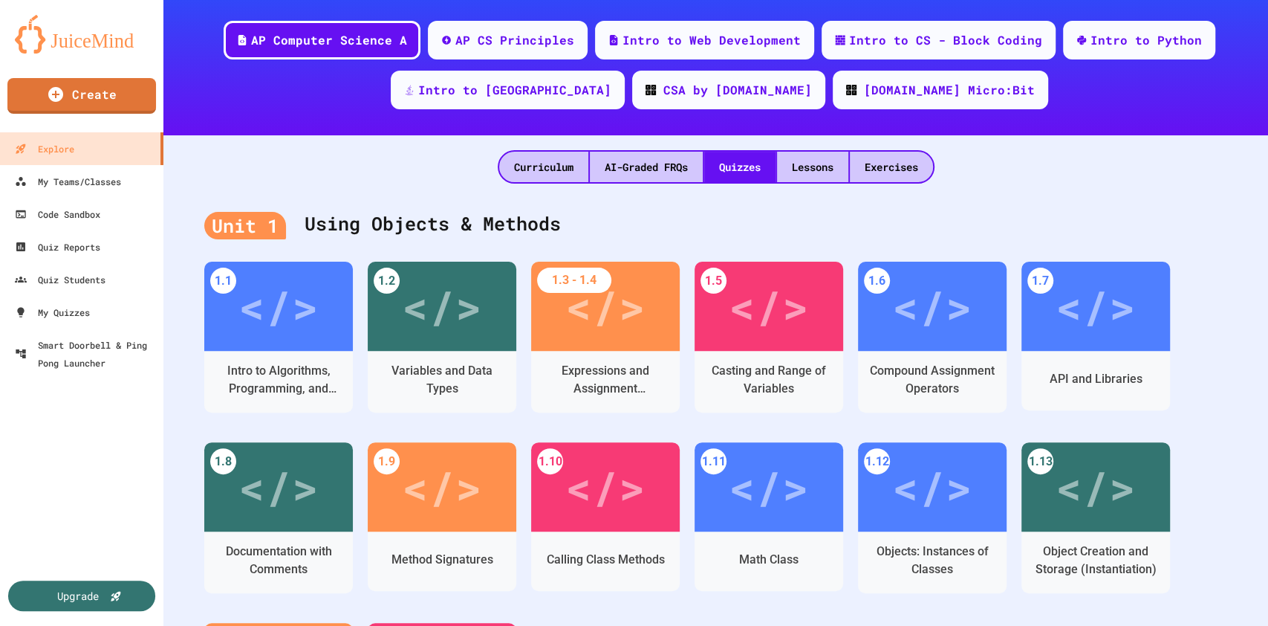
scroll to position [130, 0]
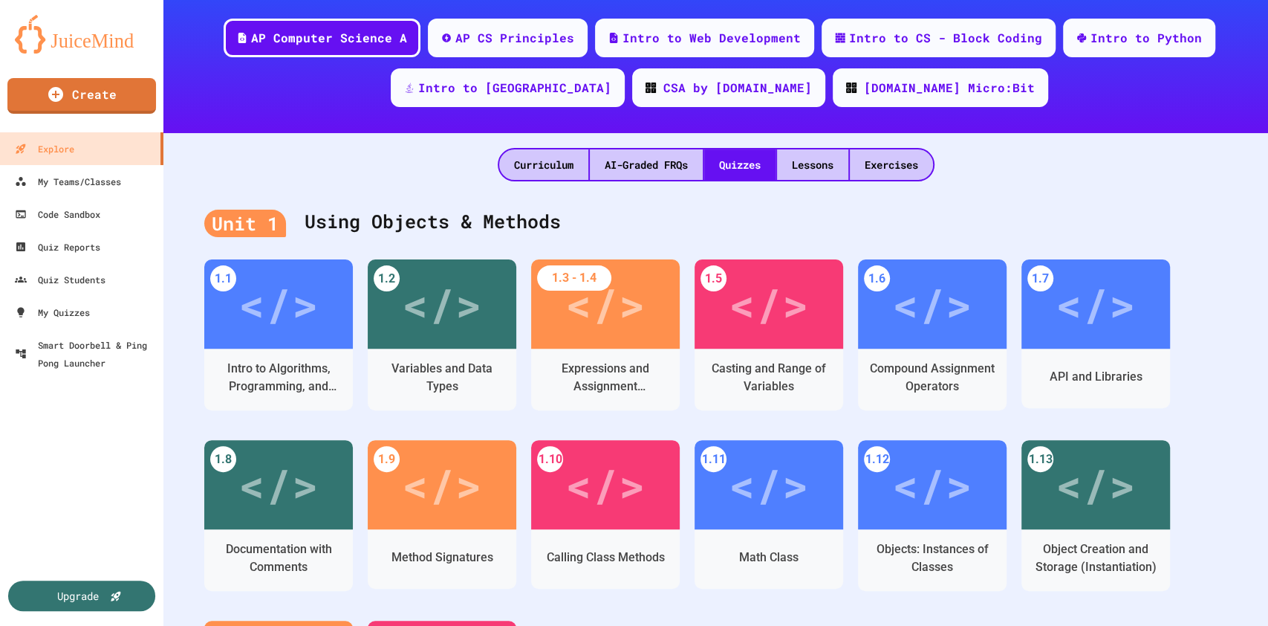
click at [1203, 314] on div "1.1 </> Intro to Algorithms, Programming, and Compilers 1.2 </> Variables and D…" at bounding box center [715, 530] width 1023 height 542
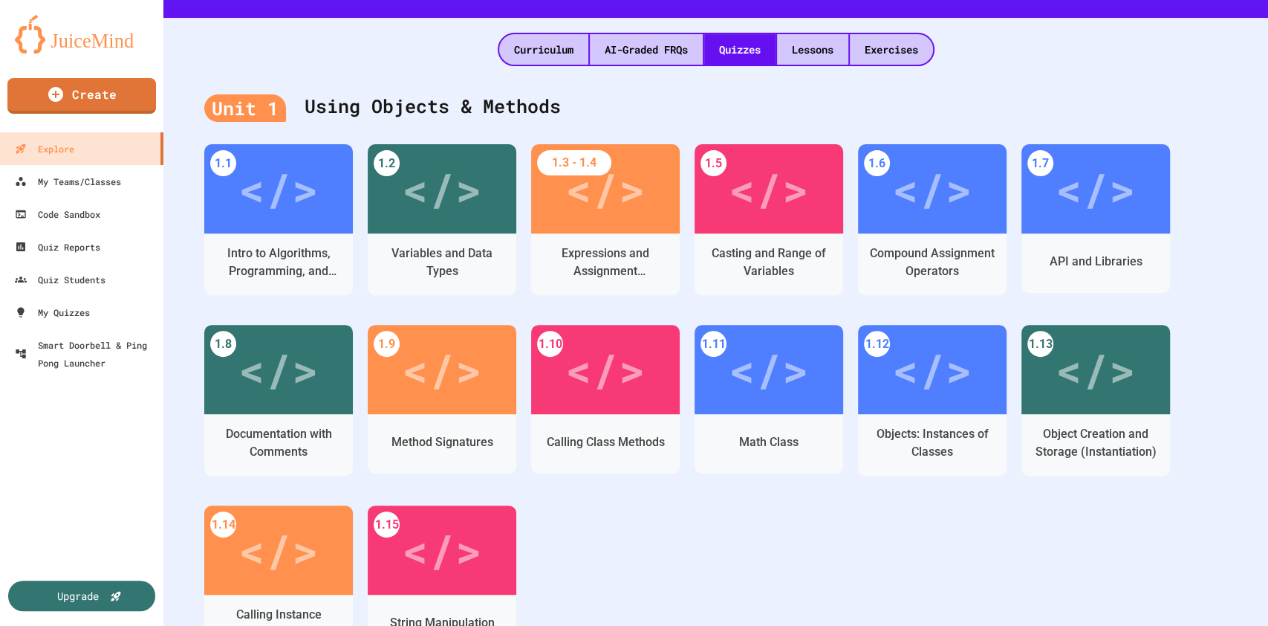
scroll to position [250, 0]
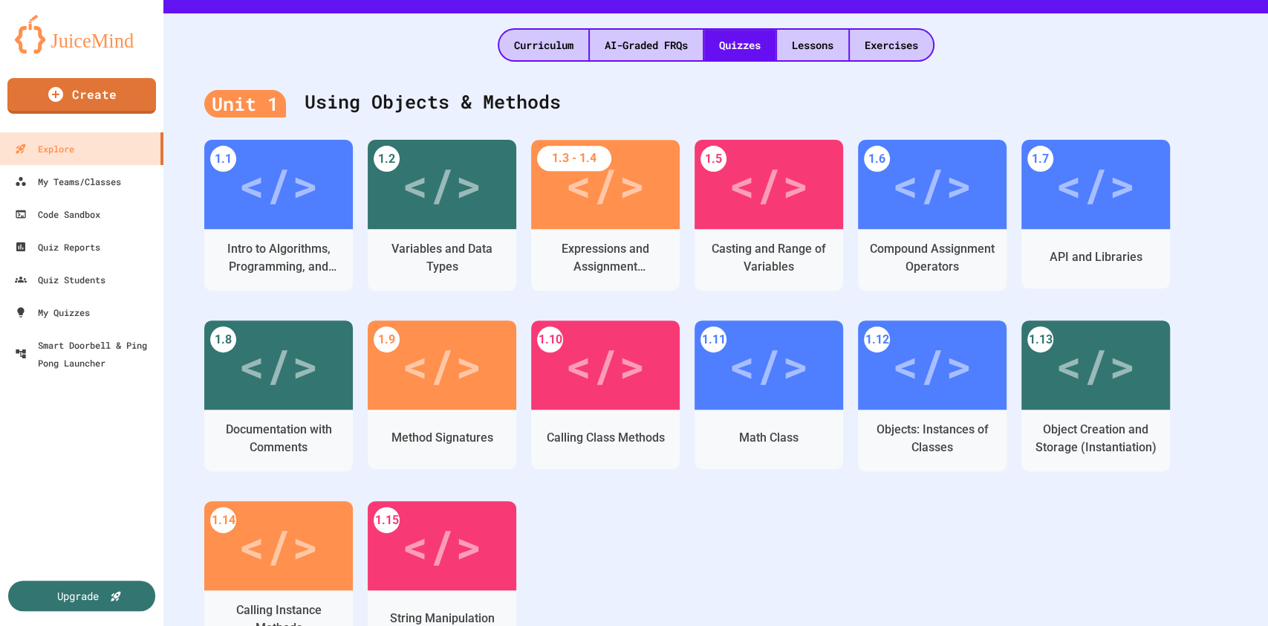
click at [607, 566] on div "1.1 </> Intro to Algorithms, Programming, and Compilers 1.2 </> Variables and D…" at bounding box center [715, 411] width 1023 height 542
